Goal: Information Seeking & Learning: Learn about a topic

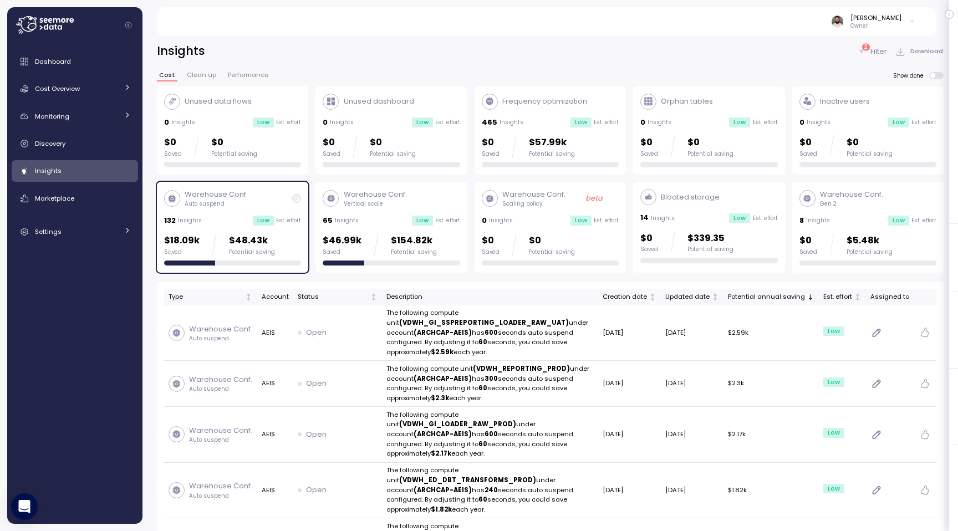
click at [267, 221] on div "Low" at bounding box center [263, 221] width 21 height 10
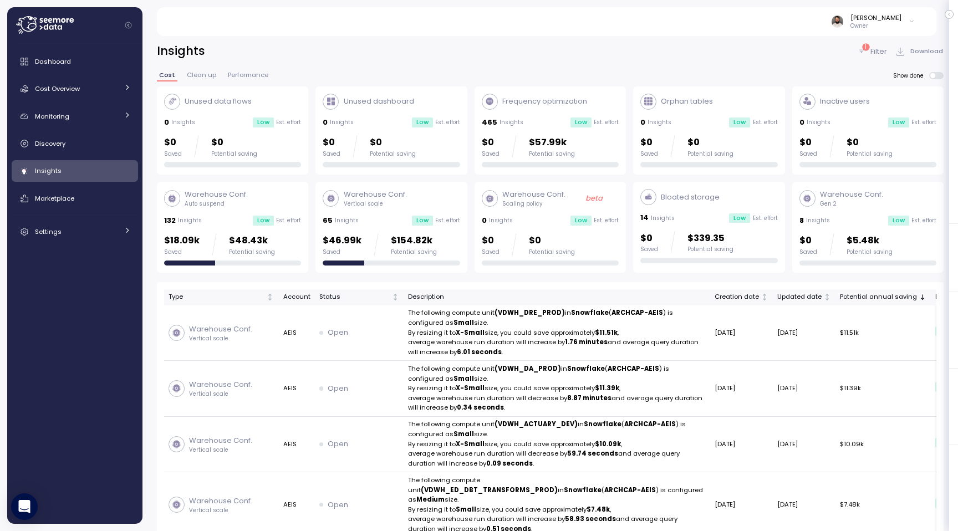
click at [874, 53] on p "Filter" at bounding box center [878, 51] width 17 height 11
click at [108, 92] on div "Cost Overview" at bounding box center [76, 88] width 83 height 11
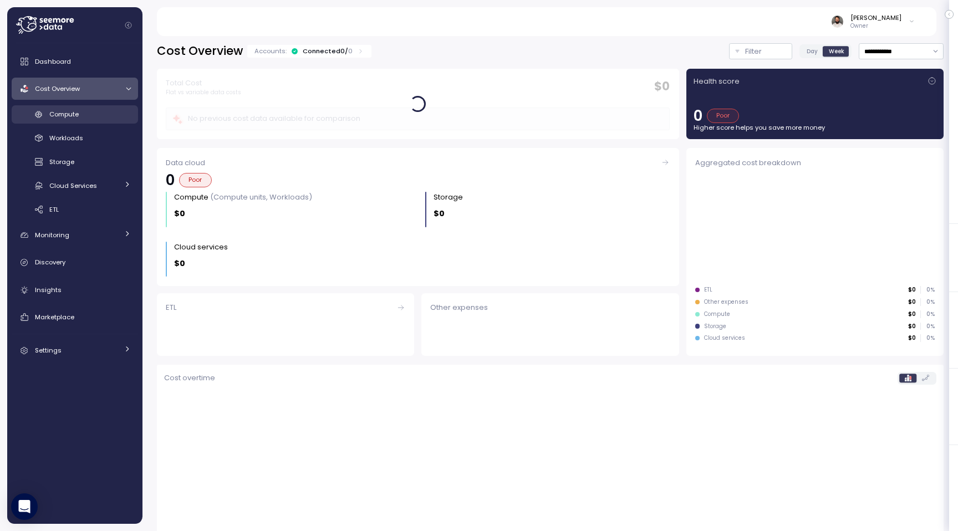
click at [106, 117] on div "Compute" at bounding box center [89, 114] width 81 height 11
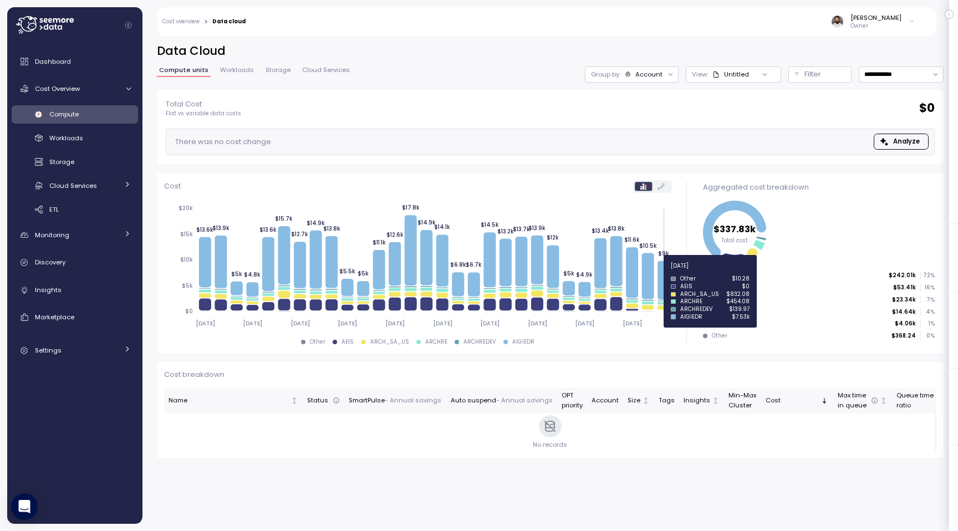
click at [666, 273] on icon at bounding box center [663, 280] width 12 height 39
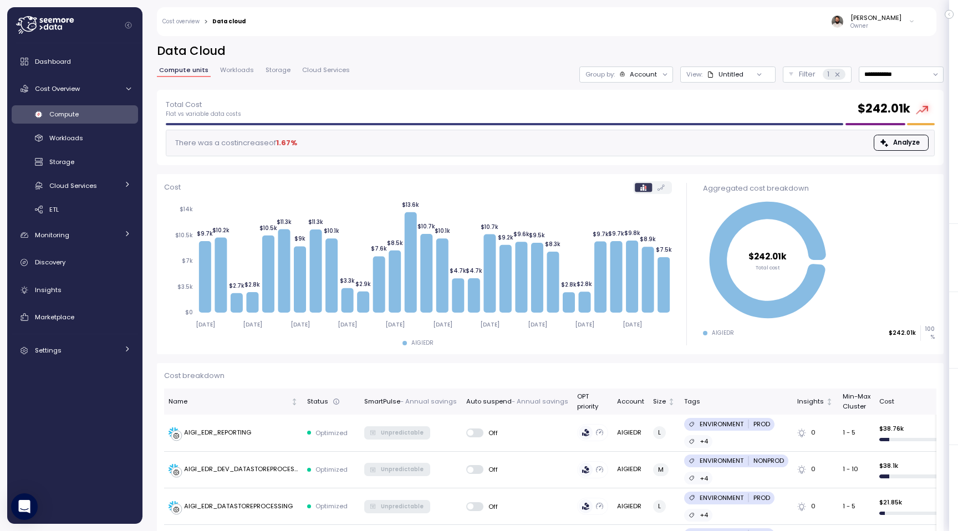
click at [654, 73] on div "Account" at bounding box center [643, 74] width 27 height 9
click at [638, 130] on div "Compute unit" at bounding box center [627, 135] width 77 height 13
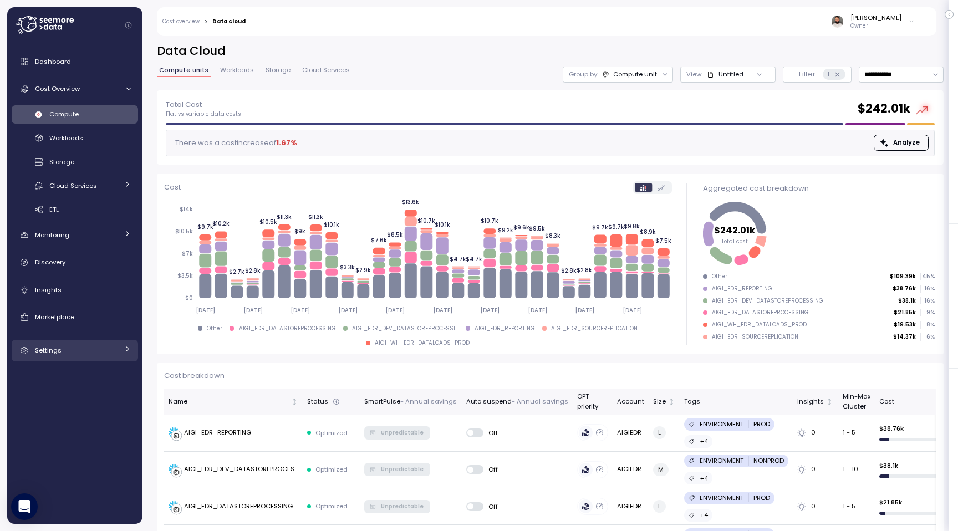
click at [75, 350] on div "Settings" at bounding box center [76, 350] width 83 height 11
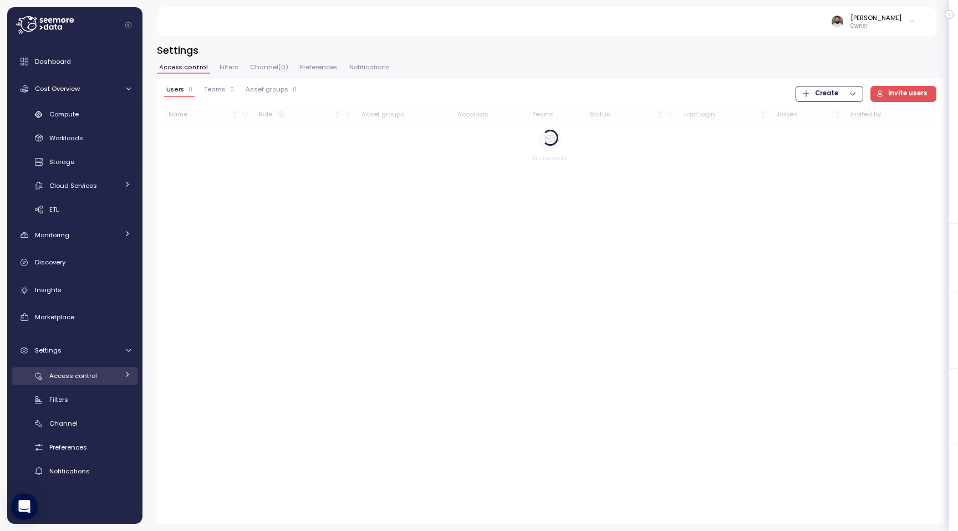
click at [72, 384] on link "Access control" at bounding box center [75, 376] width 126 height 18
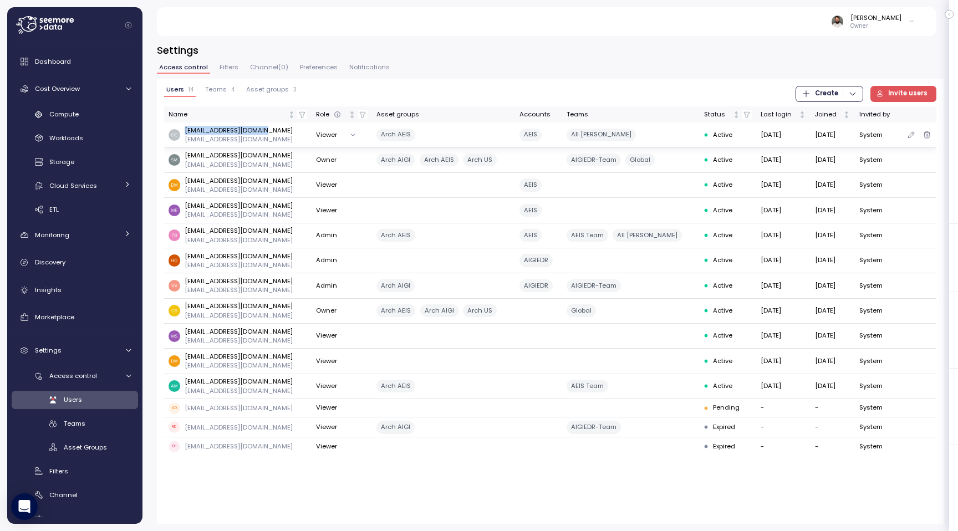
drag, startPoint x: 185, startPoint y: 129, endPoint x: 283, endPoint y: 132, distance: 97.6
click at [283, 132] on div "ocox@archinsurance.com ocox@archinsurance.com" at bounding box center [238, 135] width 139 height 18
drag, startPoint x: 587, startPoint y: 134, endPoint x: 636, endPoint y: 134, distance: 49.3
click at [636, 134] on div "AII LM POIT" at bounding box center [631, 135] width 129 height 13
click at [230, 68] on span "Filters" at bounding box center [229, 67] width 19 height 6
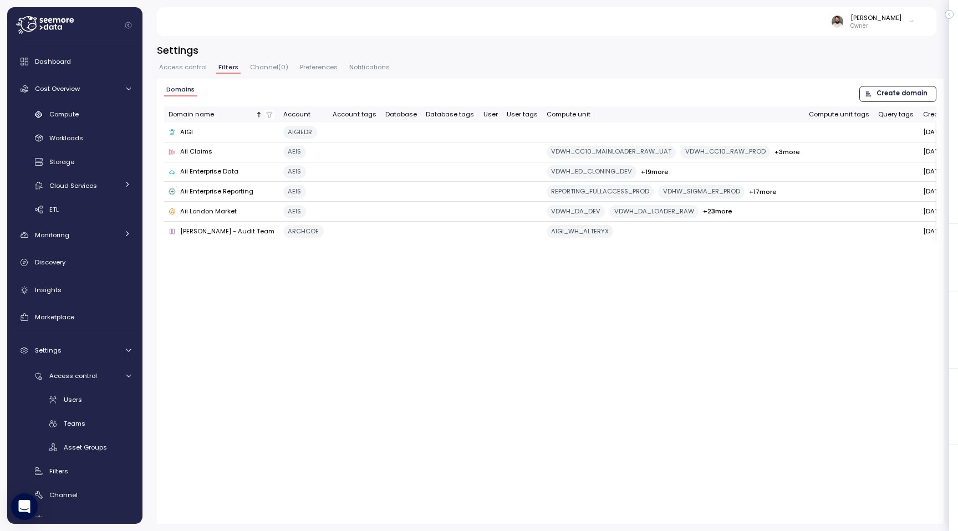
click at [191, 68] on span "Access control" at bounding box center [183, 67] width 48 height 6
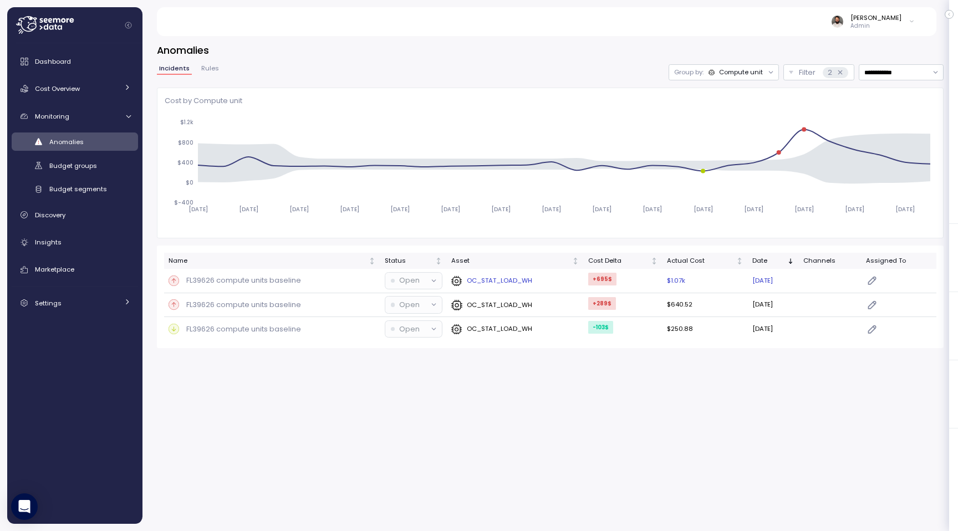
click at [557, 272] on td "OC_STAT_LOAD_WH" at bounding box center [515, 281] width 137 height 24
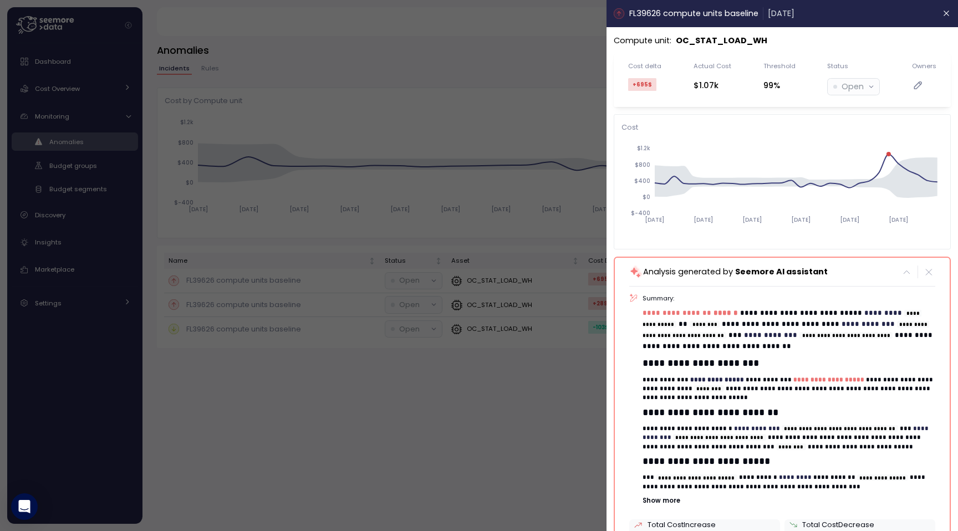
scroll to position [238, 0]
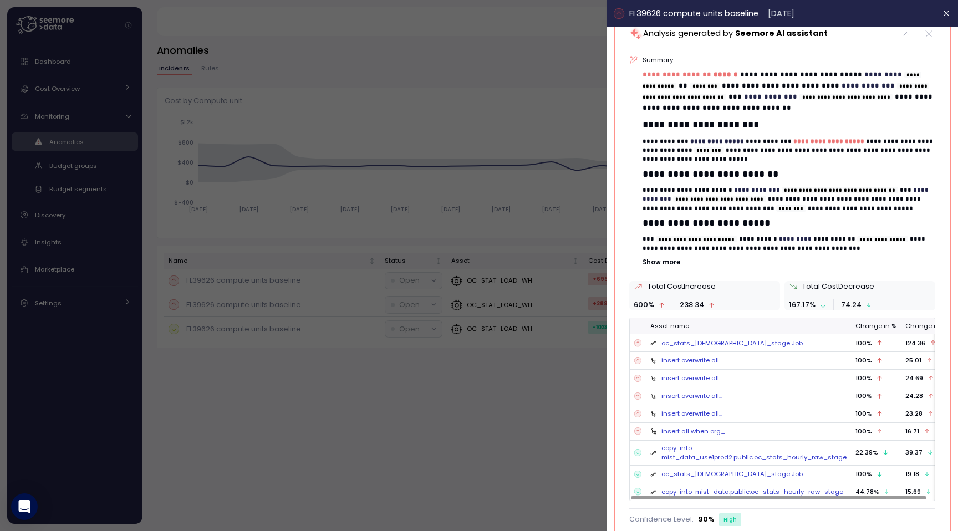
click at [584, 374] on div at bounding box center [479, 265] width 958 height 531
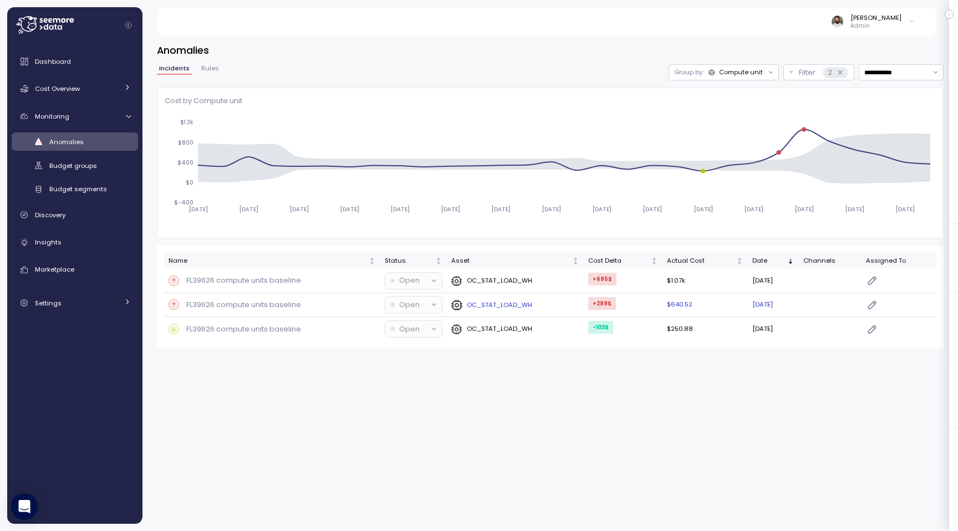
click at [538, 300] on div "OC_STAT_LOAD_WH" at bounding box center [515, 304] width 128 height 11
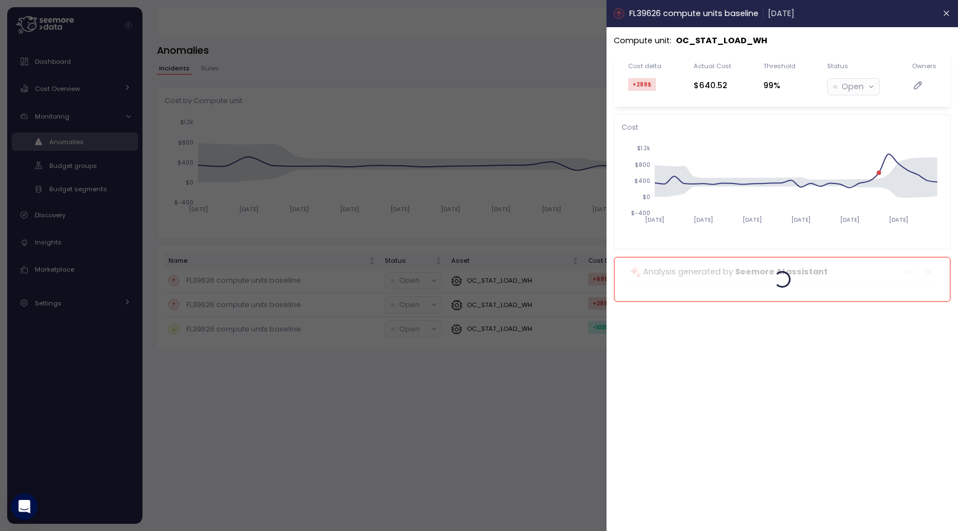
click at [545, 78] on div at bounding box center [479, 265] width 958 height 531
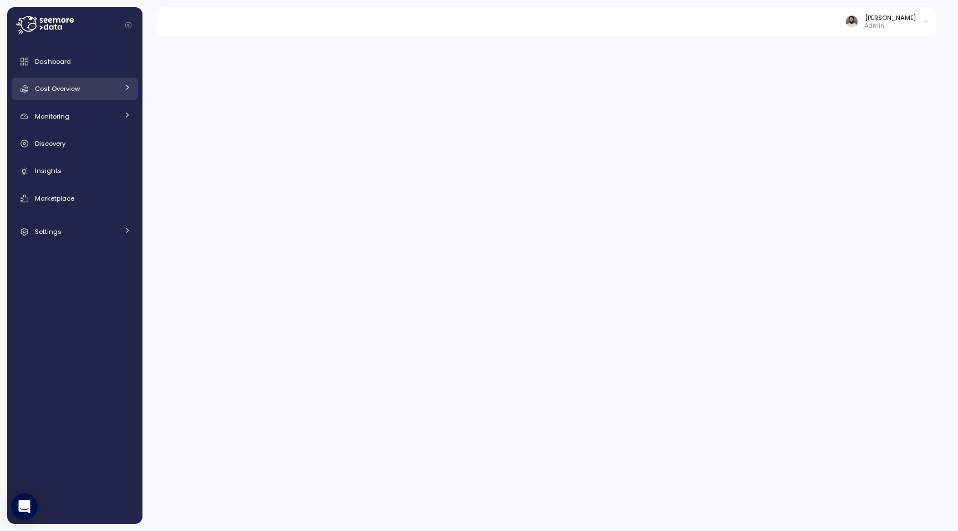
click at [93, 89] on div "Cost Overview" at bounding box center [76, 88] width 83 height 11
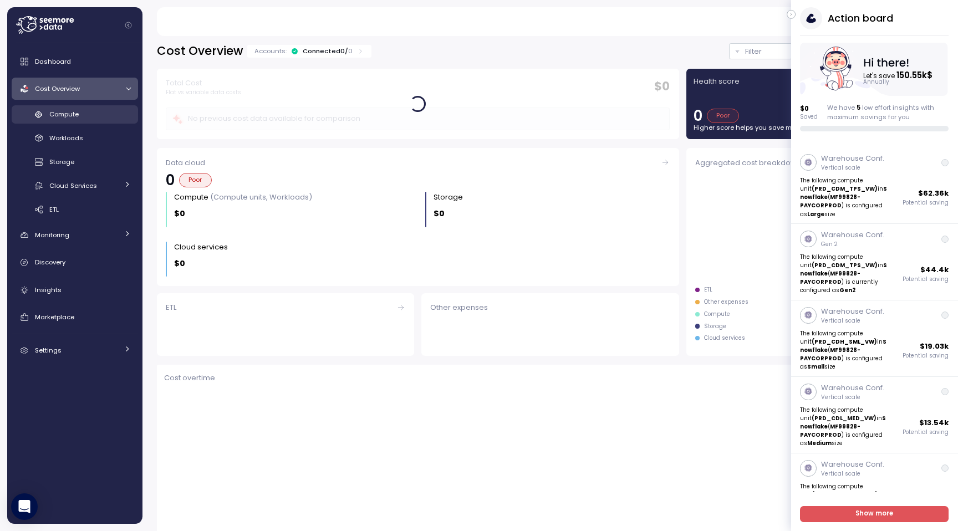
click at [92, 110] on div "Compute" at bounding box center [89, 114] width 81 height 11
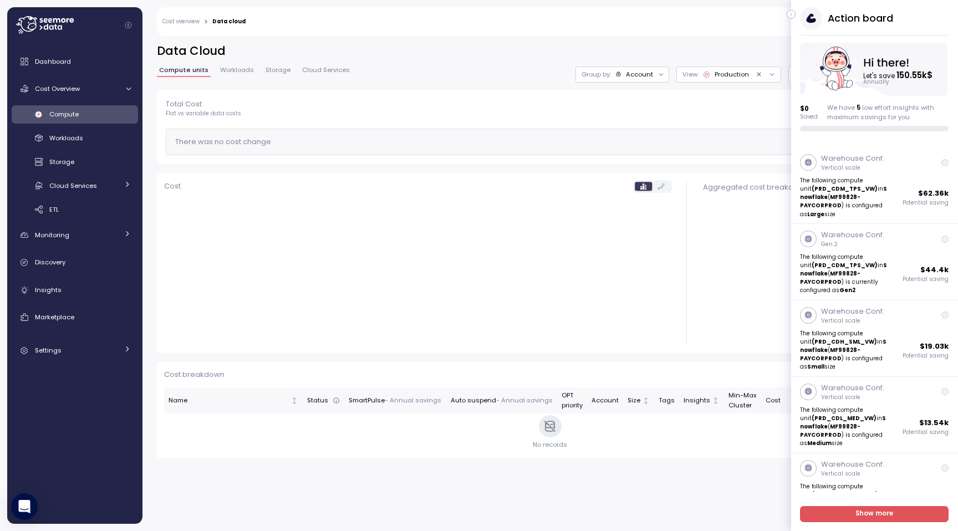
click at [800, 13] on div "Action board Let's save 150.55k $ Annually $ 0 Saved We have 5 low effort insig…" at bounding box center [874, 69] width 167 height 124
click at [789, 11] on icon "button" at bounding box center [791, 14] width 5 height 13
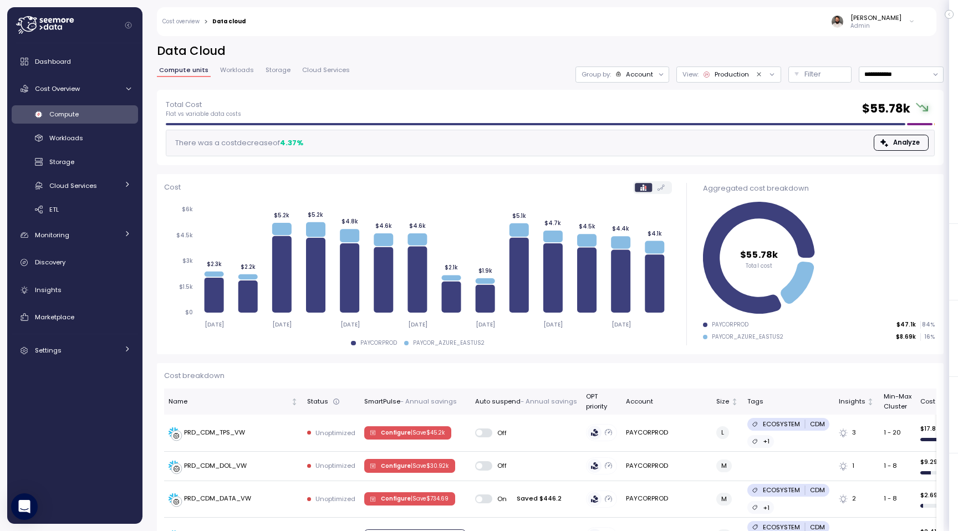
click at [660, 80] on div at bounding box center [662, 75] width 16 height 16
click at [651, 77] on div "Account" at bounding box center [639, 74] width 27 height 9
click at [812, 78] on p "Filter" at bounding box center [812, 74] width 17 height 11
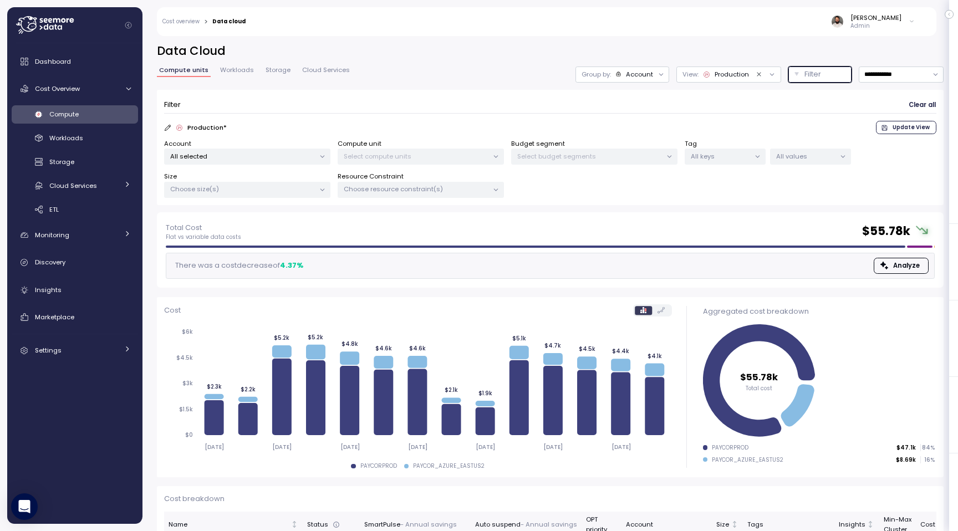
click at [391, 157] on p "Select compute units" at bounding box center [416, 156] width 145 height 9
click at [282, 157] on p "All selected" at bounding box center [242, 156] width 145 height 9
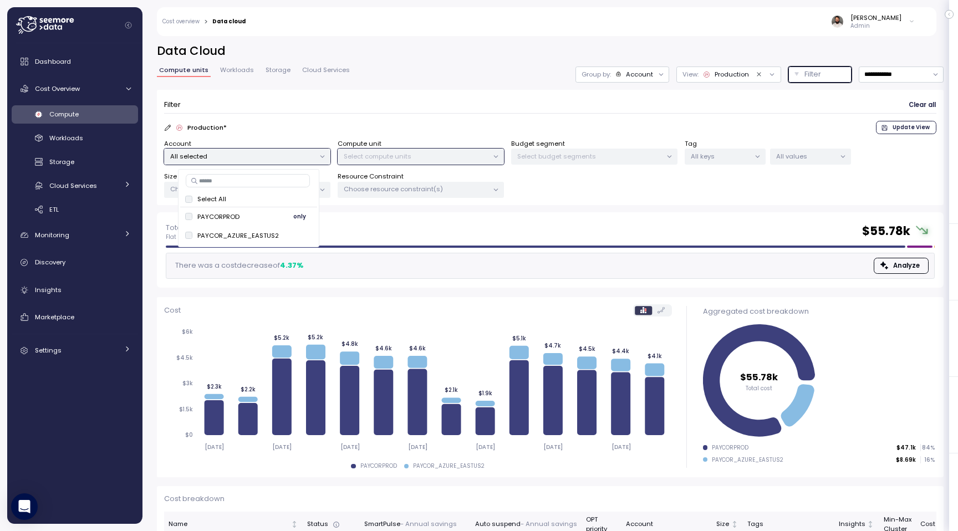
click at [296, 220] on span "only" at bounding box center [299, 217] width 13 height 12
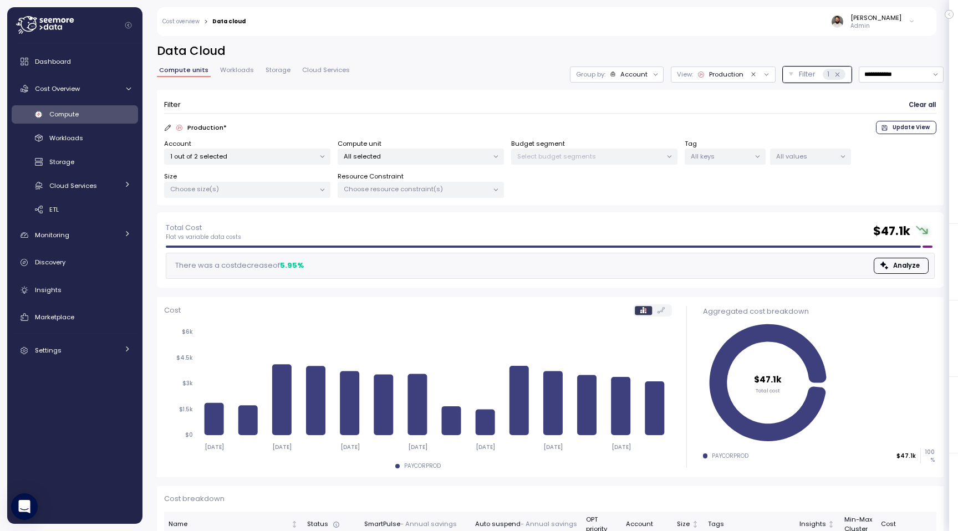
click at [524, 30] on div "Guy Biecher Admin" at bounding box center [587, 21] width 669 height 29
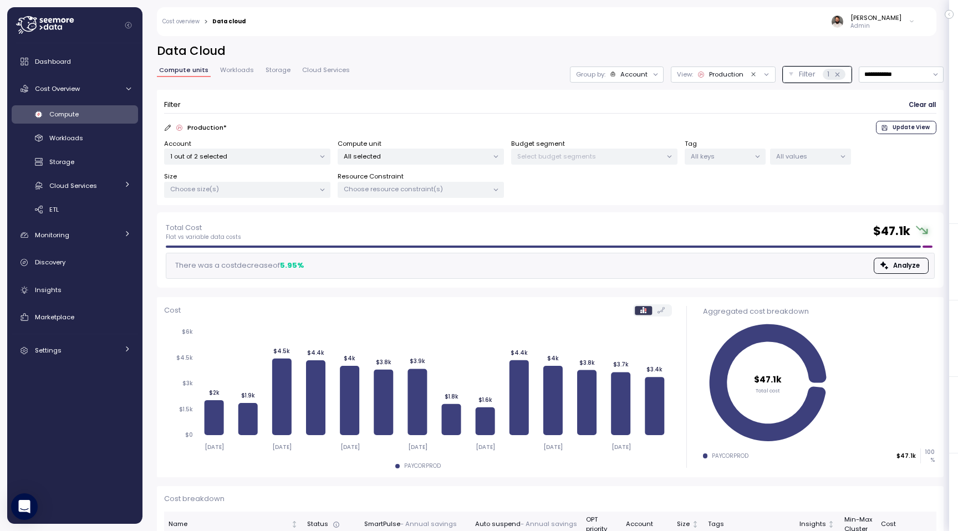
click at [639, 75] on div "Account" at bounding box center [633, 74] width 27 height 9
click at [634, 129] on div "Compute unit" at bounding box center [617, 135] width 77 height 13
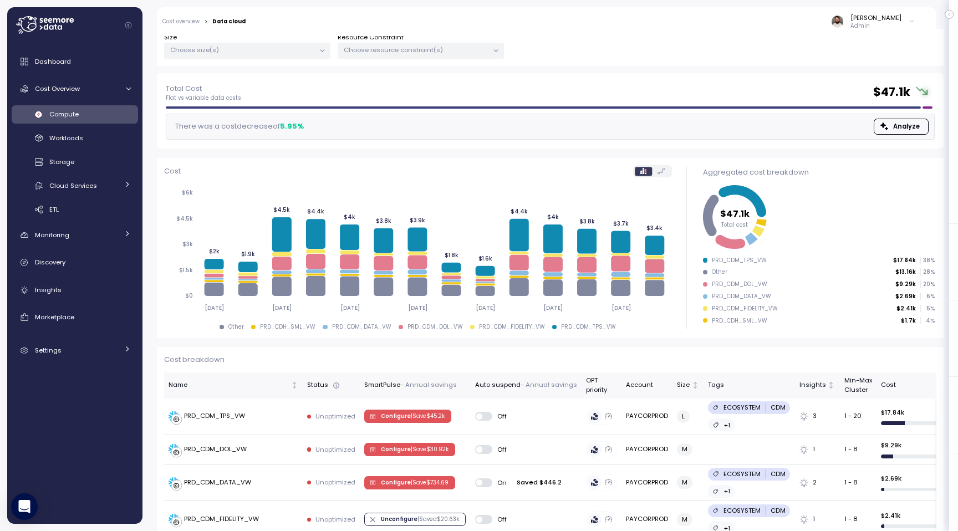
scroll to position [141, 0]
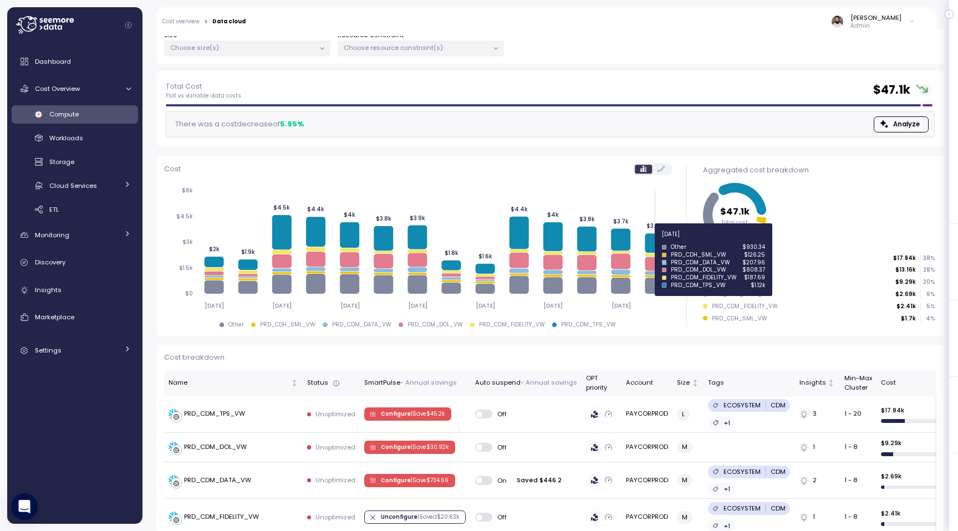
click at [656, 241] on icon at bounding box center [654, 243] width 19 height 19
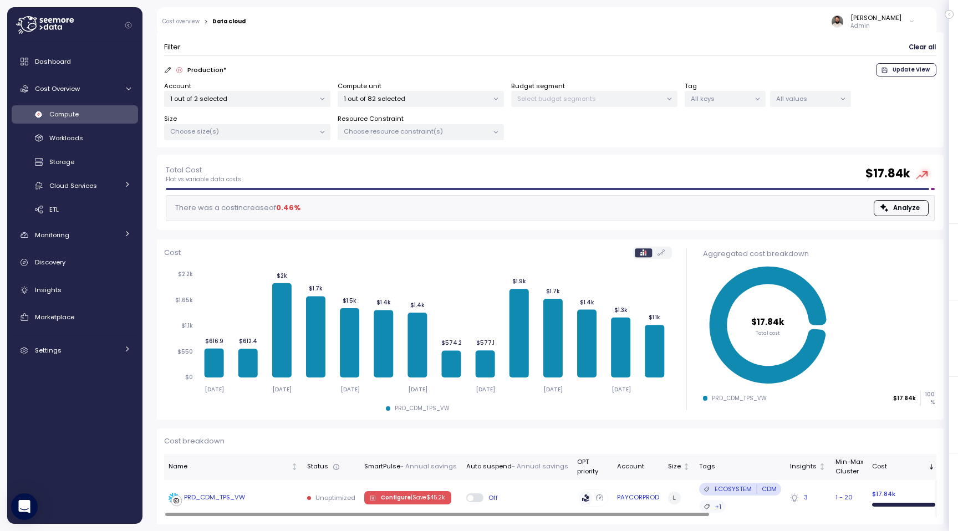
click at [273, 496] on div "PRD_CDM_TPS_VW" at bounding box center [234, 498] width 130 height 11
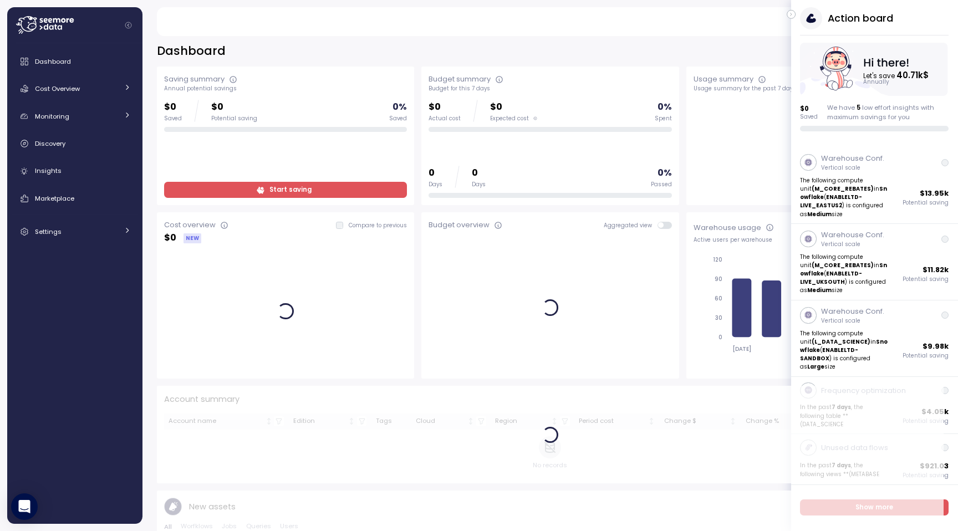
click at [788, 13] on button "button" at bounding box center [791, 14] width 9 height 9
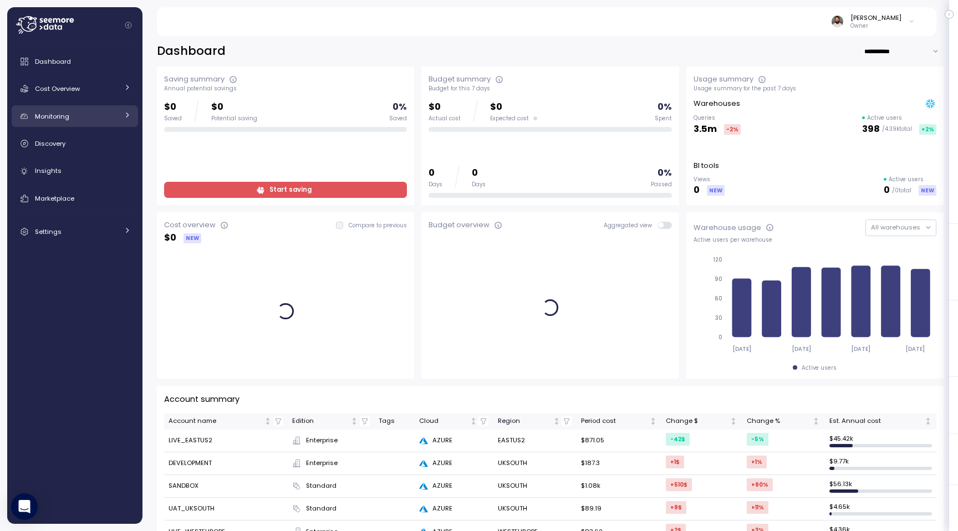
click at [66, 110] on link "Monitoring" at bounding box center [75, 116] width 126 height 22
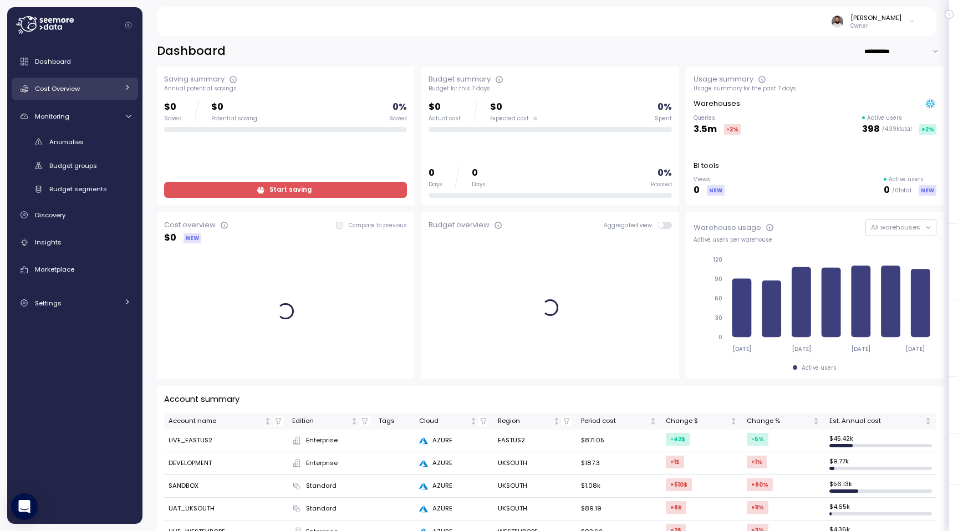
click at [80, 88] on span "Cost Overview" at bounding box center [57, 88] width 45 height 9
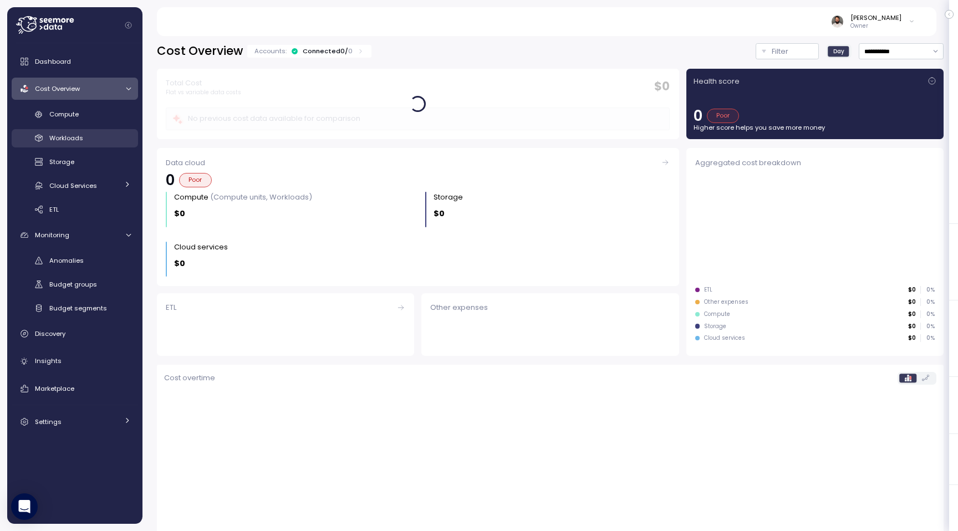
click at [80, 141] on span "Workloads" at bounding box center [66, 138] width 34 height 9
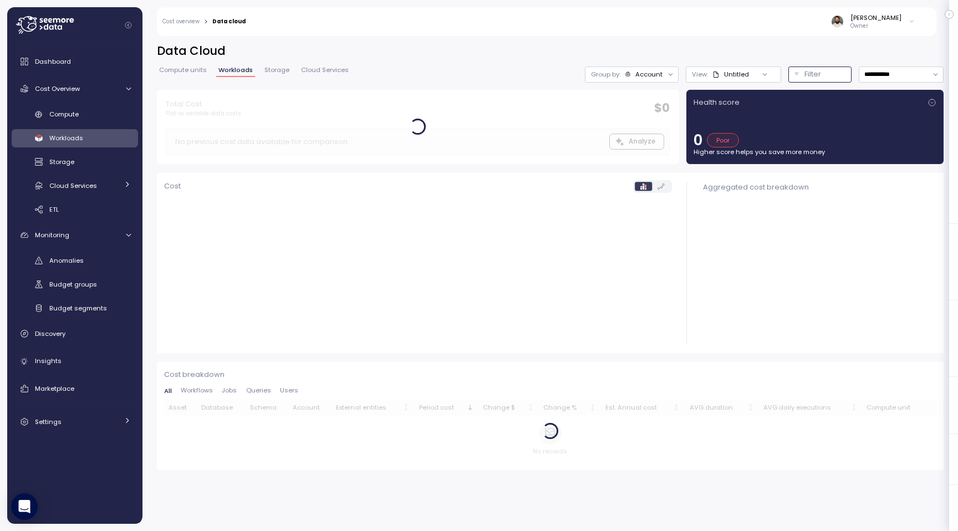
click at [821, 72] on div "Filter" at bounding box center [824, 74] width 41 height 11
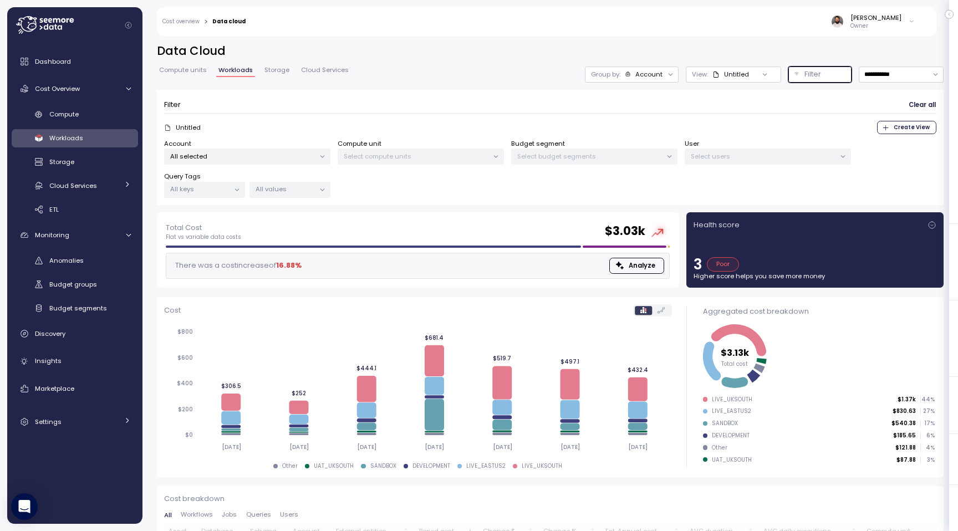
click at [434, 158] on p "Select compute units" at bounding box center [416, 156] width 145 height 9
click at [306, 155] on p "All selected" at bounding box center [242, 156] width 145 height 9
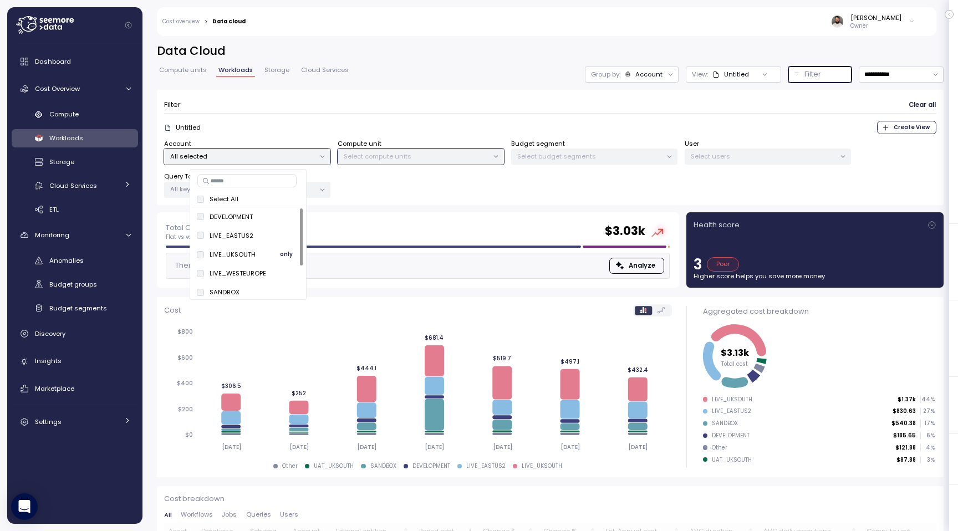
scroll to position [42, 0]
click at [579, 164] on div "Select budget segments" at bounding box center [594, 157] width 166 height 16
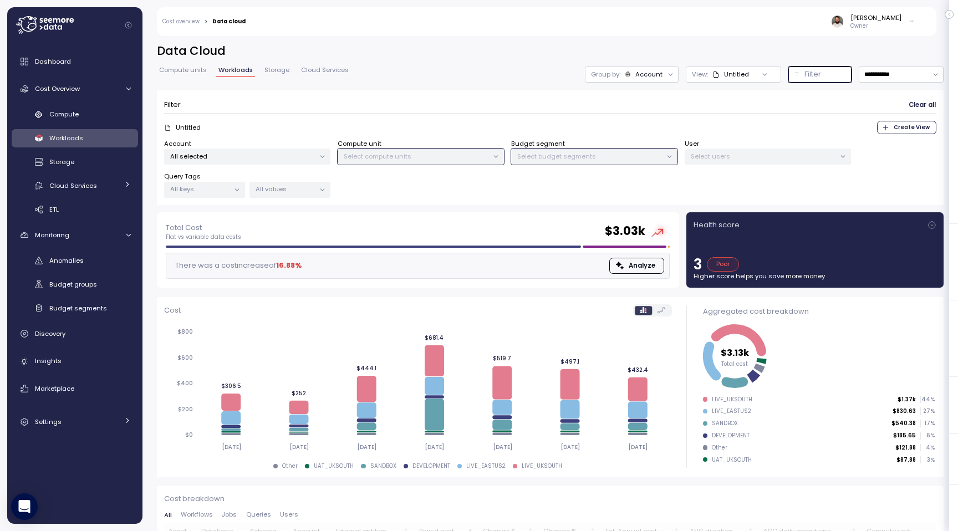
click at [226, 188] on p "All keys" at bounding box center [199, 189] width 59 height 9
click at [288, 194] on div "All values" at bounding box center [289, 190] width 81 height 16
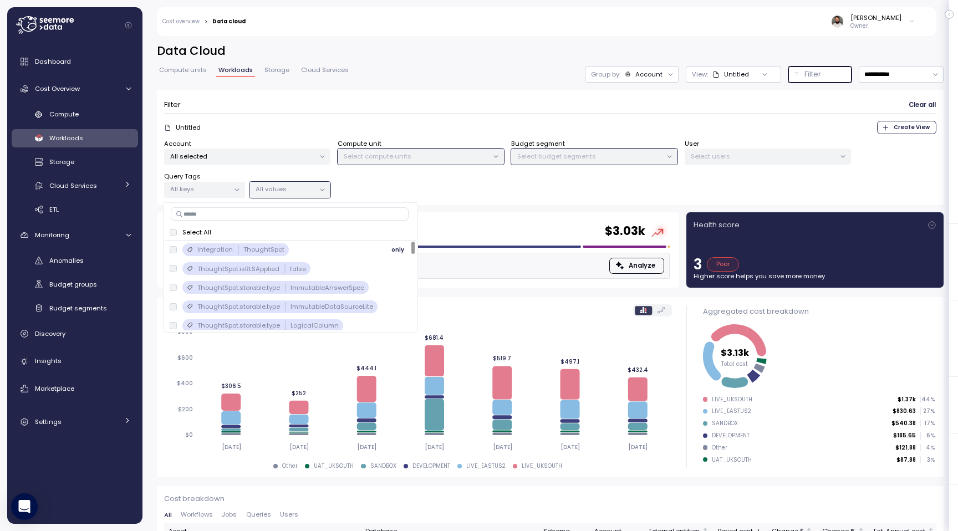
click at [340, 249] on div "Integration ThoughtSpot only" at bounding box center [291, 249] width 242 height 13
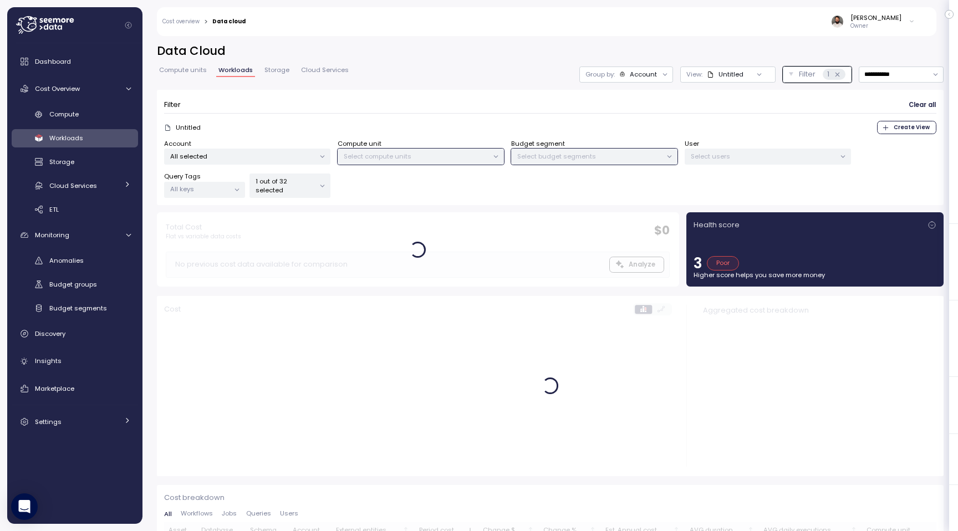
click at [444, 189] on div "Account All selected Compute unit Select compute units Budget segment Select bu…" at bounding box center [550, 168] width 772 height 59
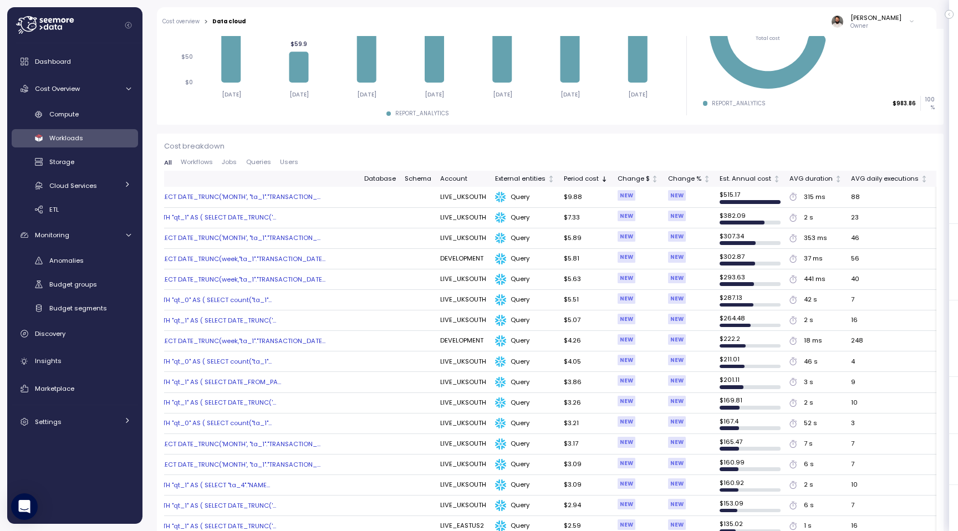
scroll to position [0, 0]
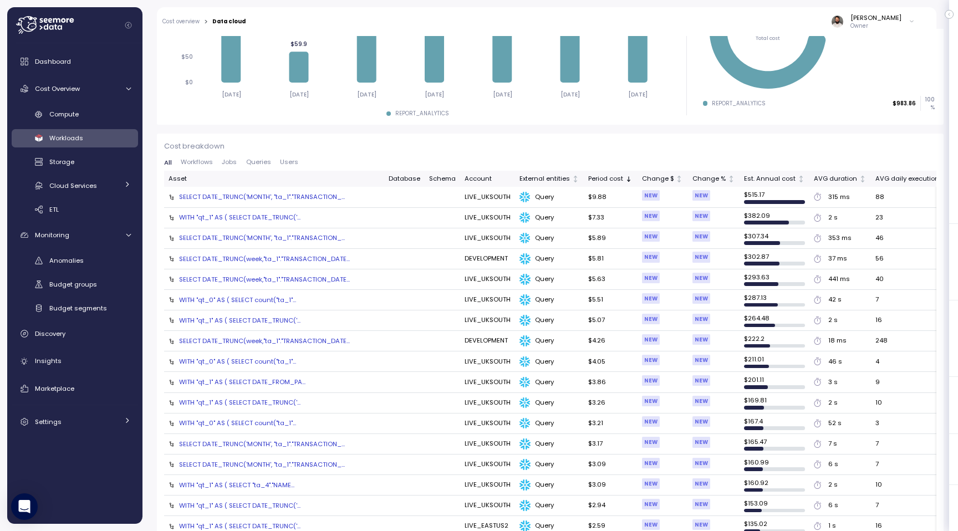
click at [299, 194] on div "SELECT DATE_TRUNC('MONTH', "ta_1"."TRANSACTION_..." at bounding box center [262, 196] width 166 height 9
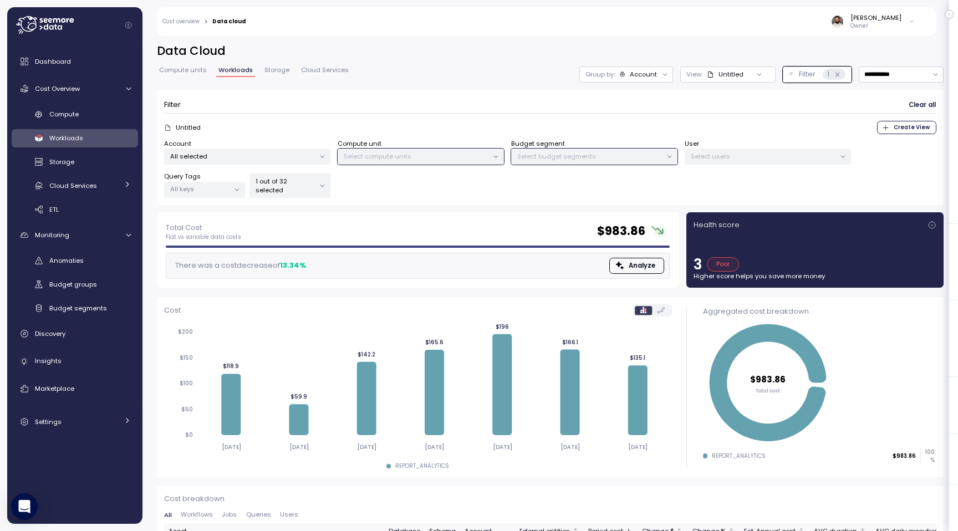
click at [643, 70] on div "Account" at bounding box center [643, 74] width 27 height 9
click at [638, 114] on p "Tags" at bounding box center [633, 117] width 16 height 9
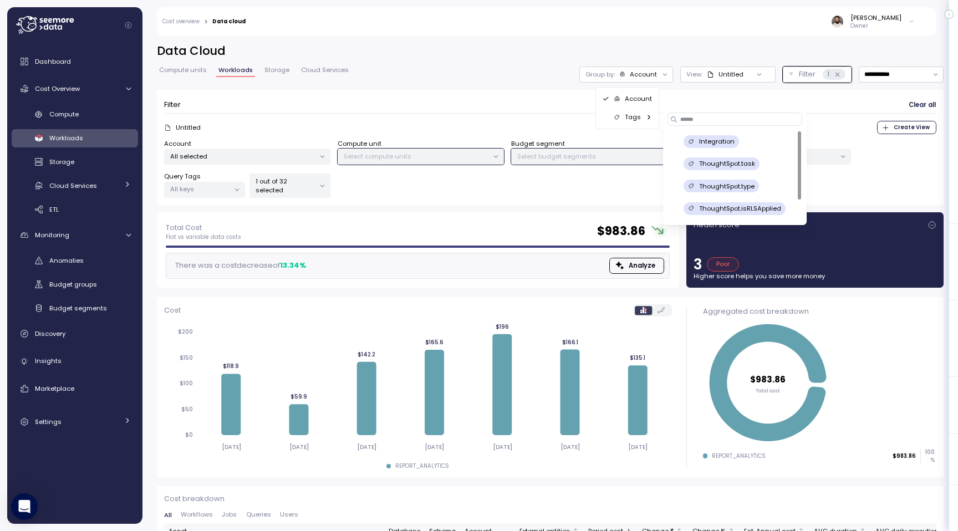
click at [761, 164] on div "ThoughtSpot.task" at bounding box center [735, 163] width 126 height 13
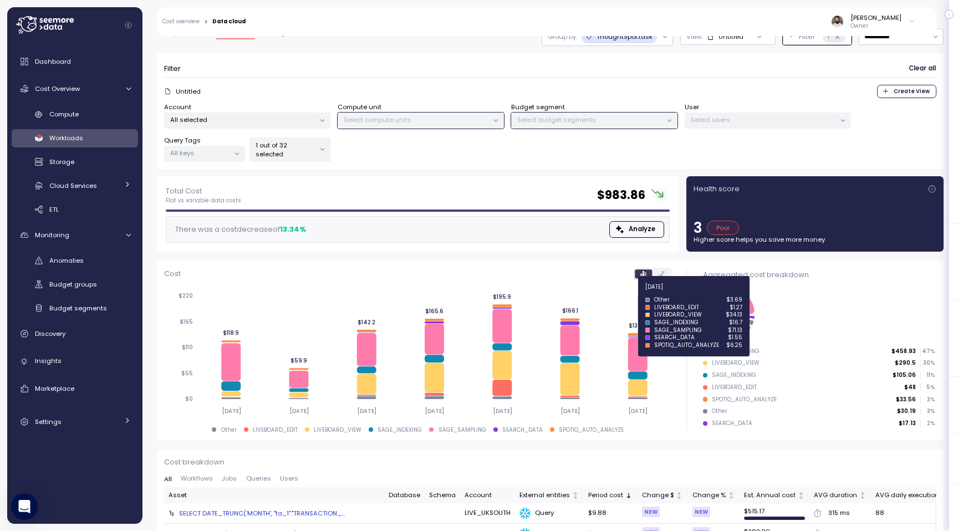
scroll to position [33, 0]
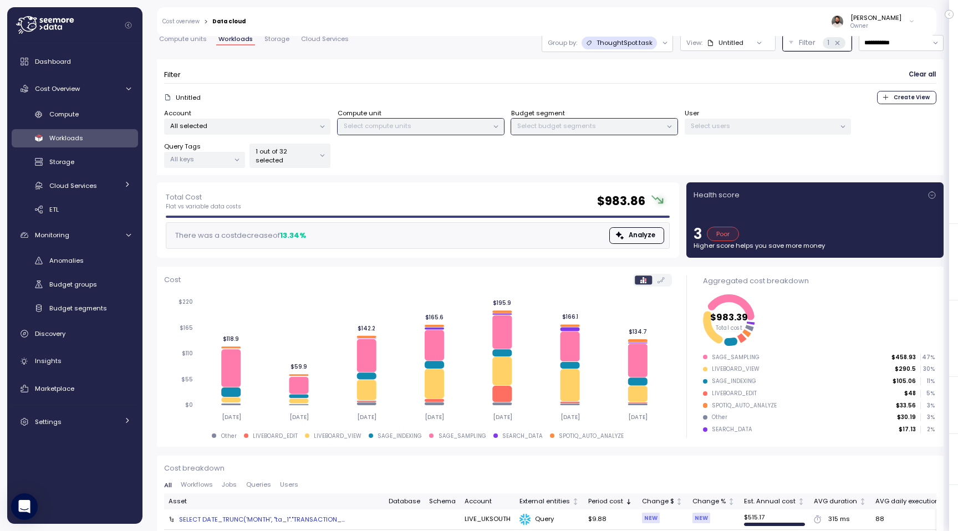
click at [309, 121] on p "All selected" at bounding box center [242, 125] width 145 height 9
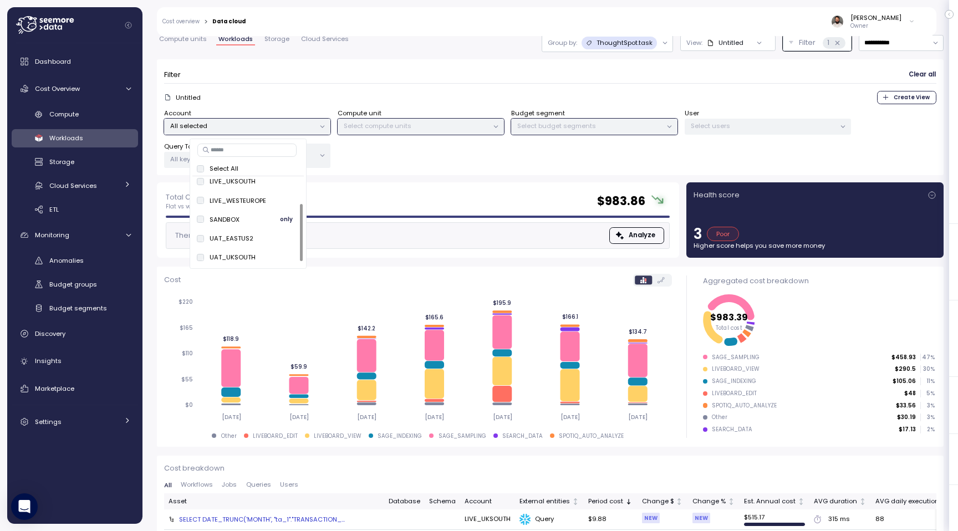
scroll to position [0, 0]
click at [346, 86] on form "Filter Clear all Untitled Create View Account All selected Compute unit Select …" at bounding box center [550, 117] width 772 height 101
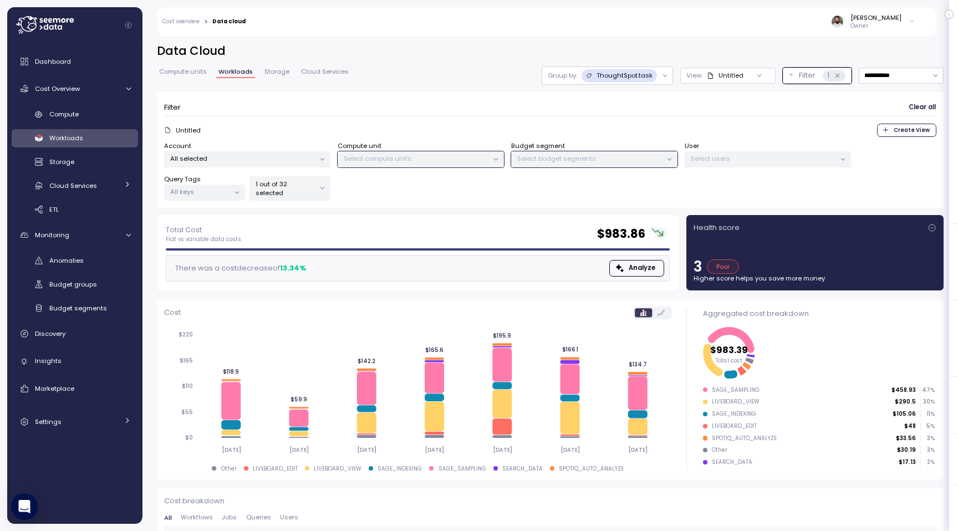
click at [303, 156] on p "All selected" at bounding box center [242, 158] width 145 height 9
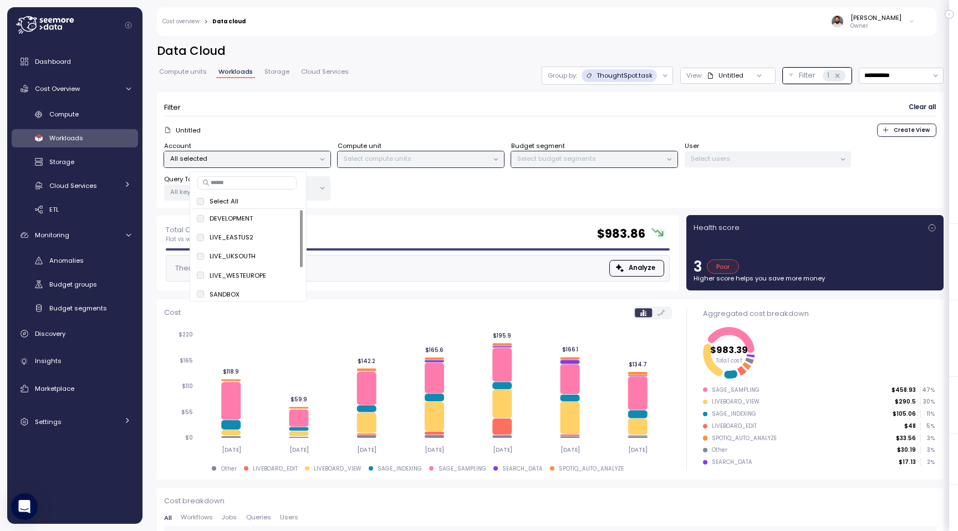
click at [559, 75] on p "Group by:" at bounding box center [562, 75] width 29 height 9
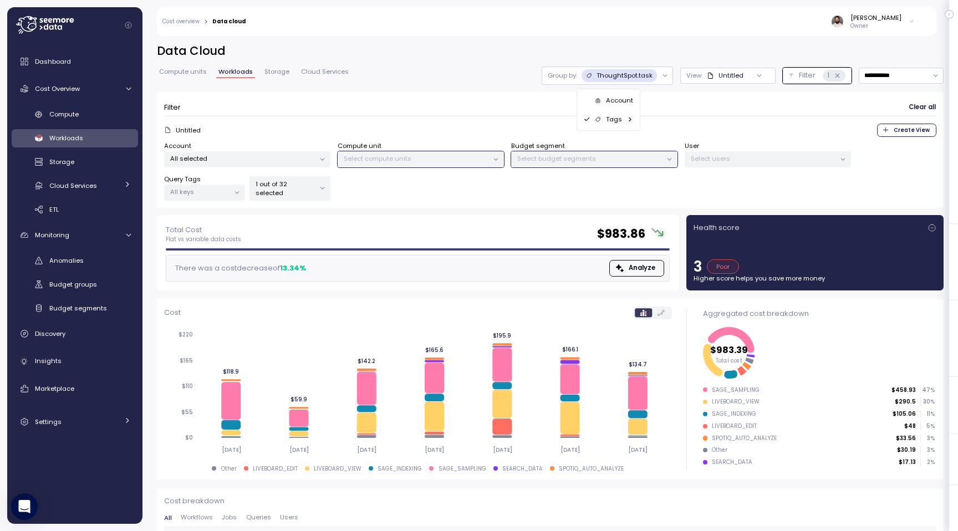
click at [603, 97] on div "Account" at bounding box center [614, 100] width 38 height 9
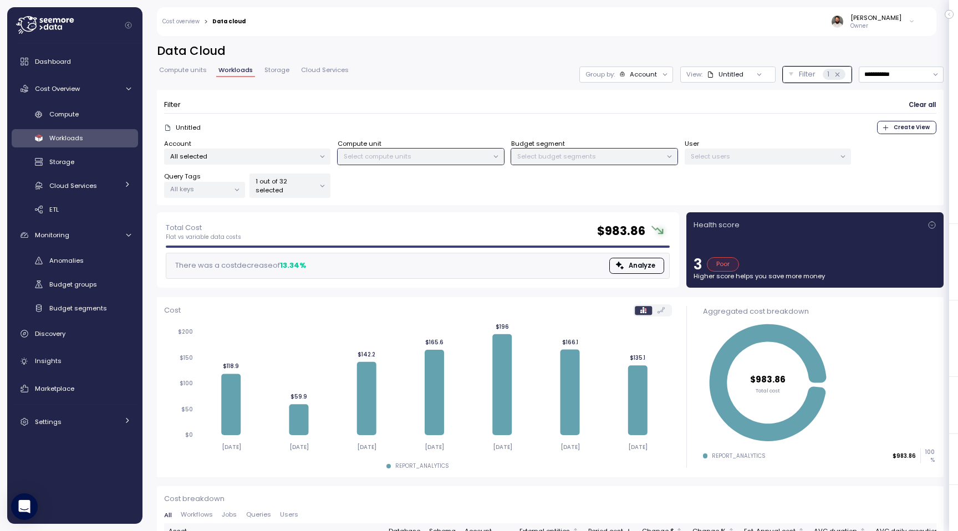
click at [305, 155] on p "All selected" at bounding box center [242, 156] width 145 height 9
click at [372, 159] on p "Select compute units" at bounding box center [416, 156] width 145 height 9
click at [621, 83] on div "**********" at bounding box center [550, 127] width 787 height 169
click at [299, 158] on p "All selected" at bounding box center [242, 156] width 145 height 9
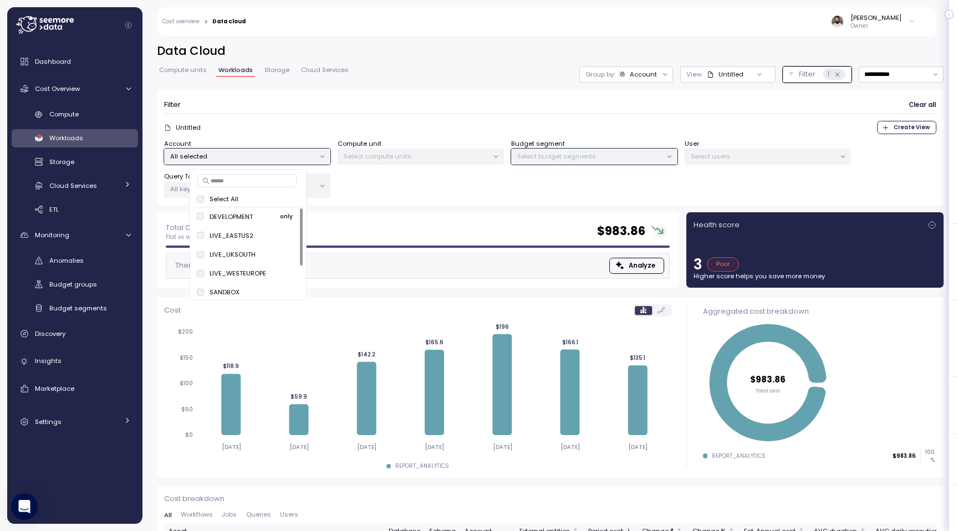
click at [280, 217] on span "only" at bounding box center [286, 217] width 13 height 12
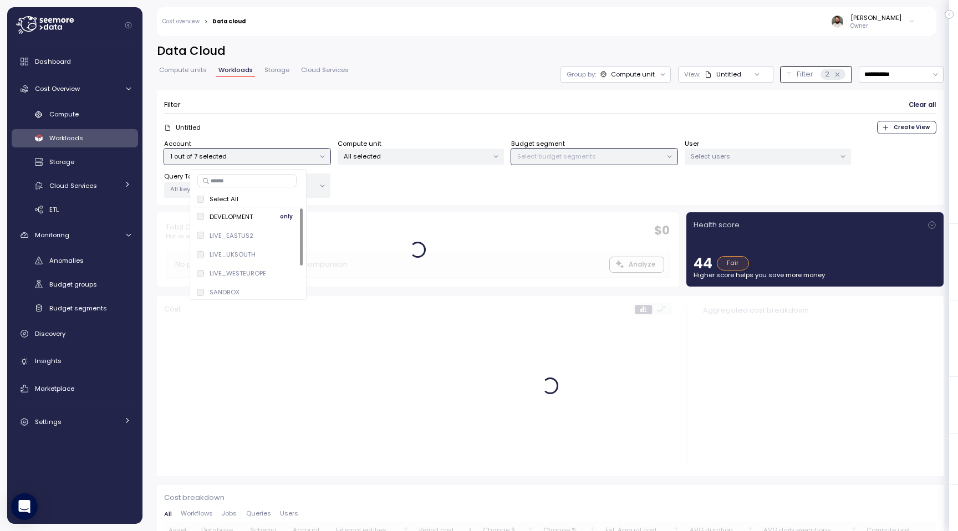
click at [287, 215] on span "only" at bounding box center [286, 217] width 13 height 12
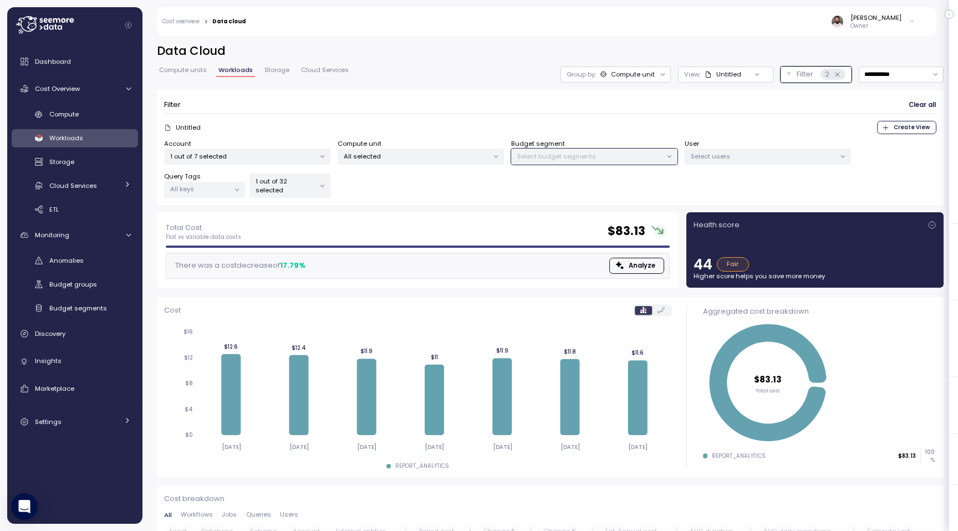
click at [369, 114] on form "Filter Clear all Untitled Create View Account 1 out of 7 selected Compute unit …" at bounding box center [550, 147] width 772 height 101
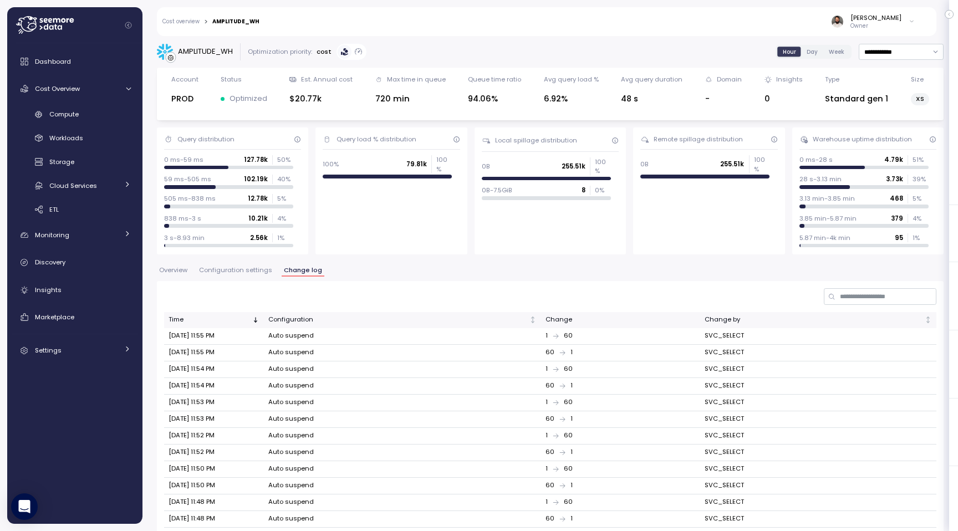
scroll to position [166, 0]
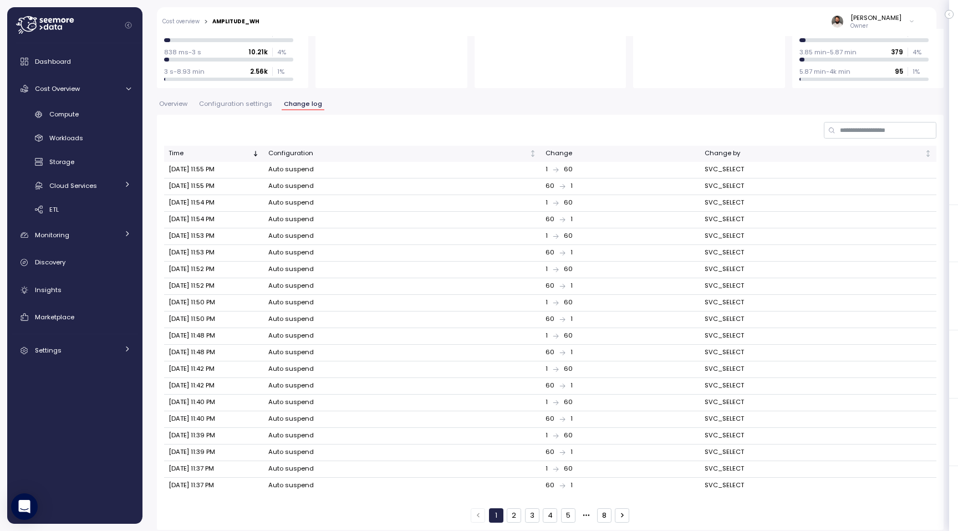
click at [513, 509] on button "2" at bounding box center [514, 515] width 14 height 14
click at [539, 509] on div "1 2 3 4 5 8" at bounding box center [550, 515] width 159 height 14
click at [494, 510] on button "1" at bounding box center [496, 515] width 14 height 14
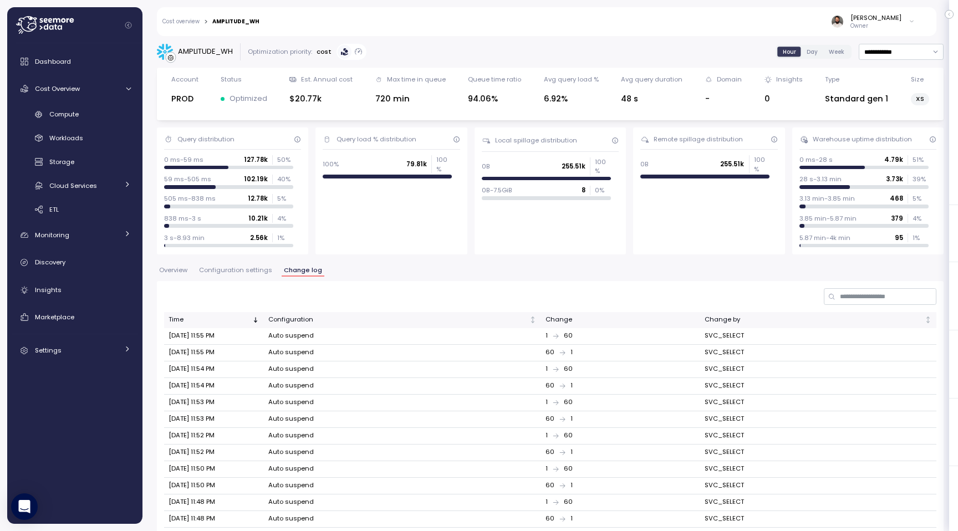
click at [249, 267] on span "Configuration settings" at bounding box center [235, 270] width 73 height 6
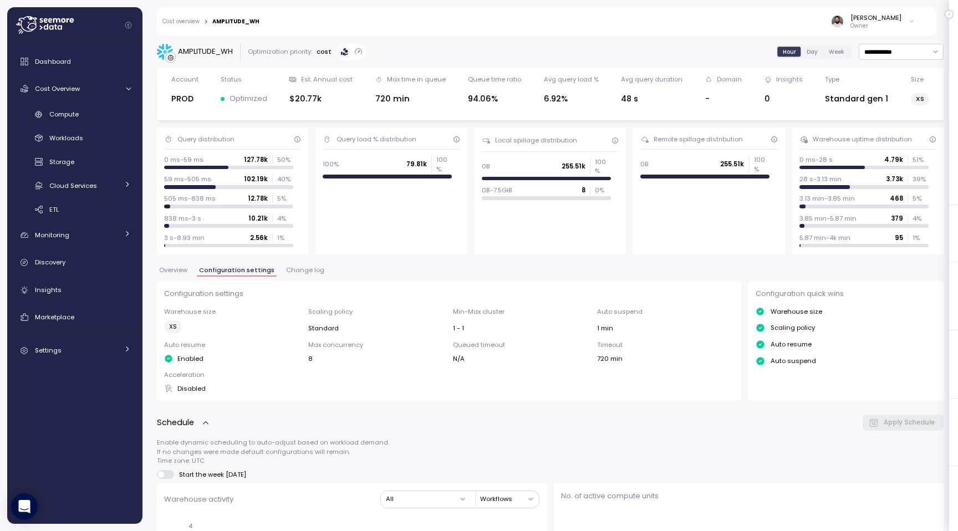
click at [187, 267] on span "Overview" at bounding box center [173, 270] width 28 height 6
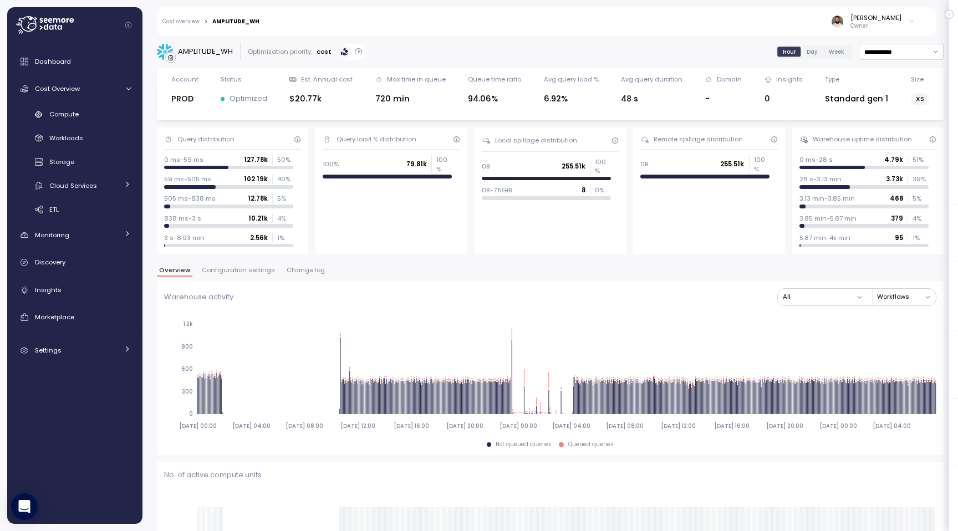
click at [304, 271] on span "Change log" at bounding box center [306, 270] width 38 height 6
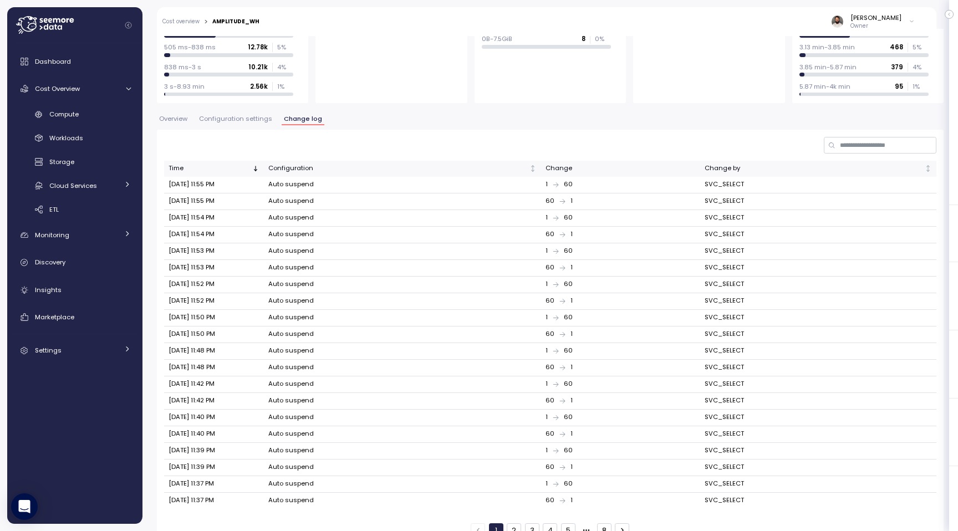
scroll to position [166, 0]
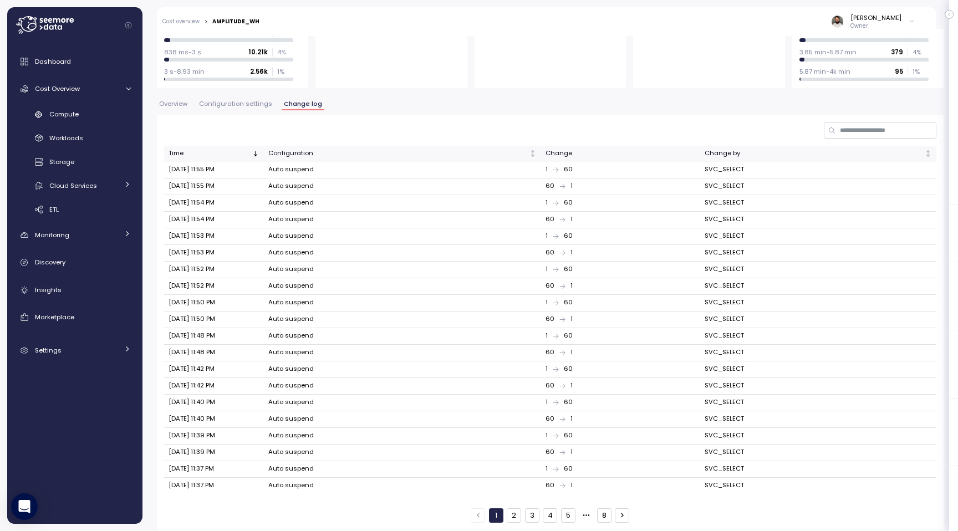
click at [565, 508] on button "5" at bounding box center [568, 515] width 14 height 14
click at [602, 511] on button "8" at bounding box center [604, 515] width 14 height 14
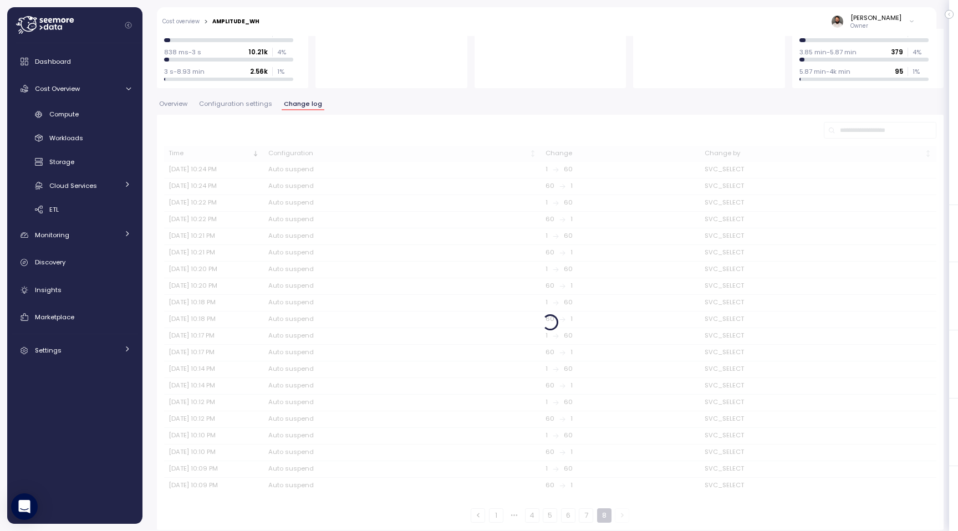
scroll to position [150, 0]
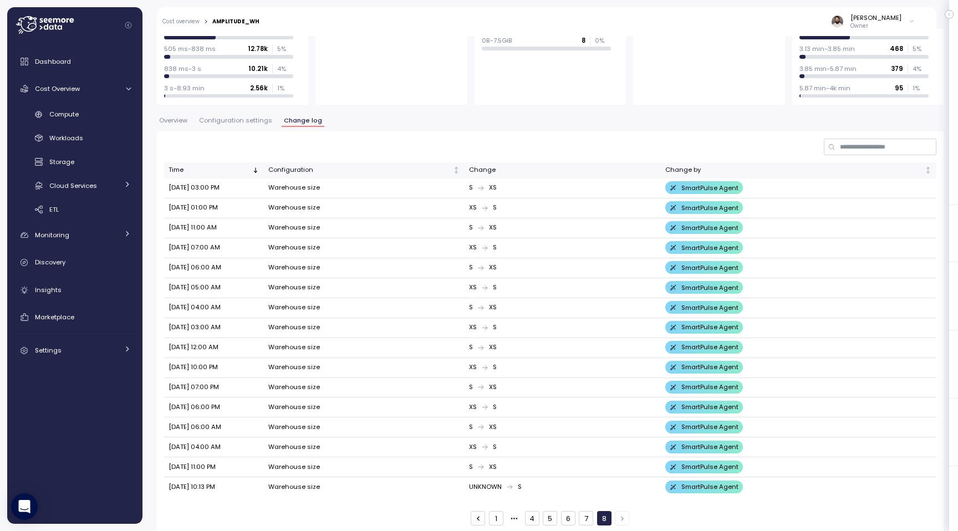
click at [581, 511] on button "7" at bounding box center [586, 518] width 14 height 14
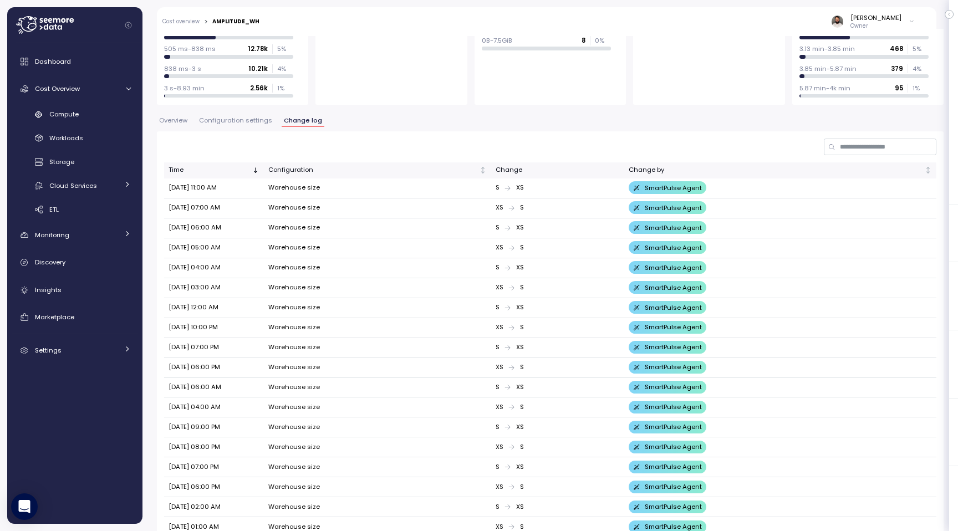
click at [567, 517] on td "XS S" at bounding box center [557, 527] width 132 height 20
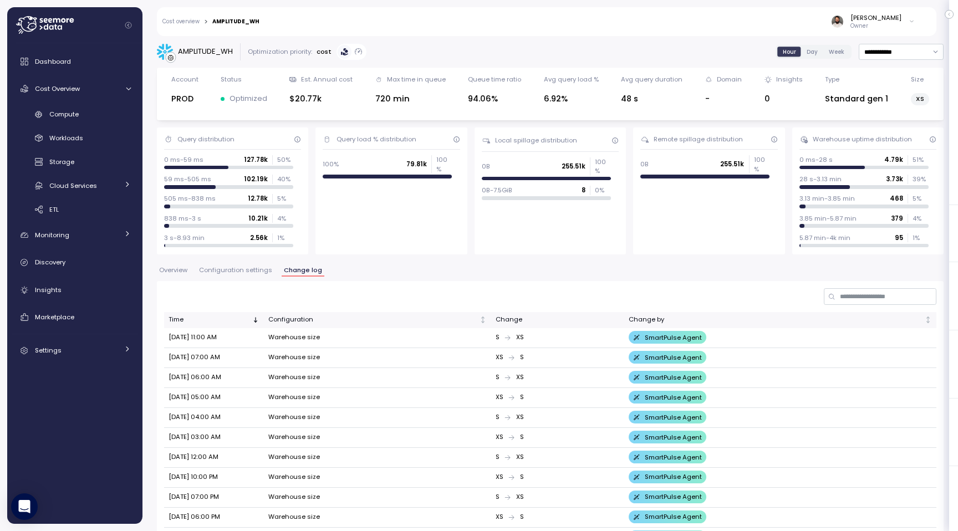
click at [248, 20] on div "AMPLITUDE_WH" at bounding box center [235, 22] width 47 height 6
copy div "AMPLITUDE_WH"
click at [118, 112] on div "Compute" at bounding box center [89, 114] width 81 height 11
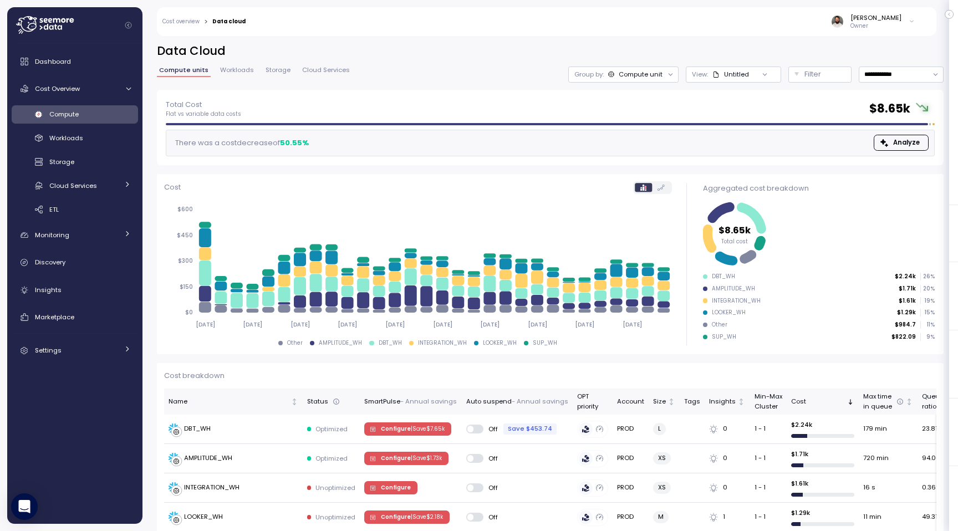
click at [749, 68] on div at bounding box center [765, 75] width 32 height 16
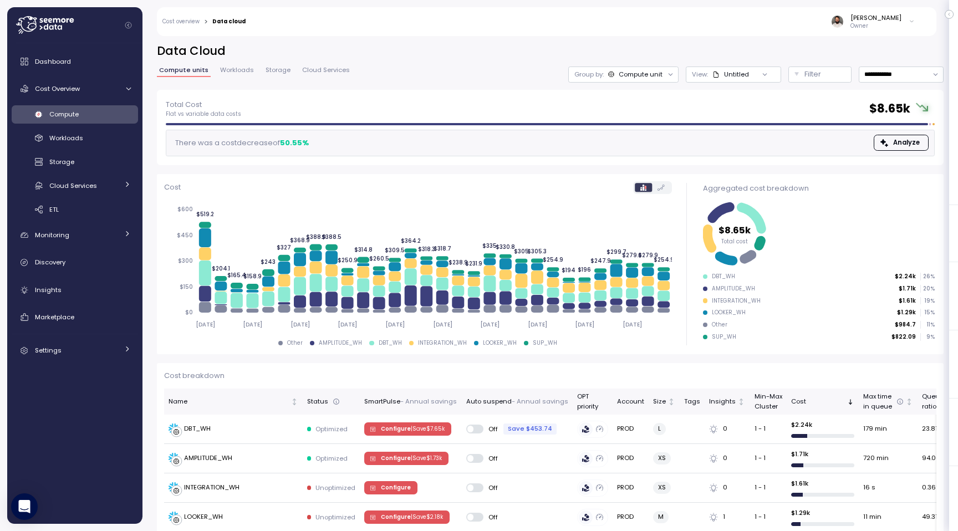
click at [749, 74] on div at bounding box center [765, 75] width 32 height 16
click at [805, 74] on p "Filter" at bounding box center [812, 74] width 17 height 11
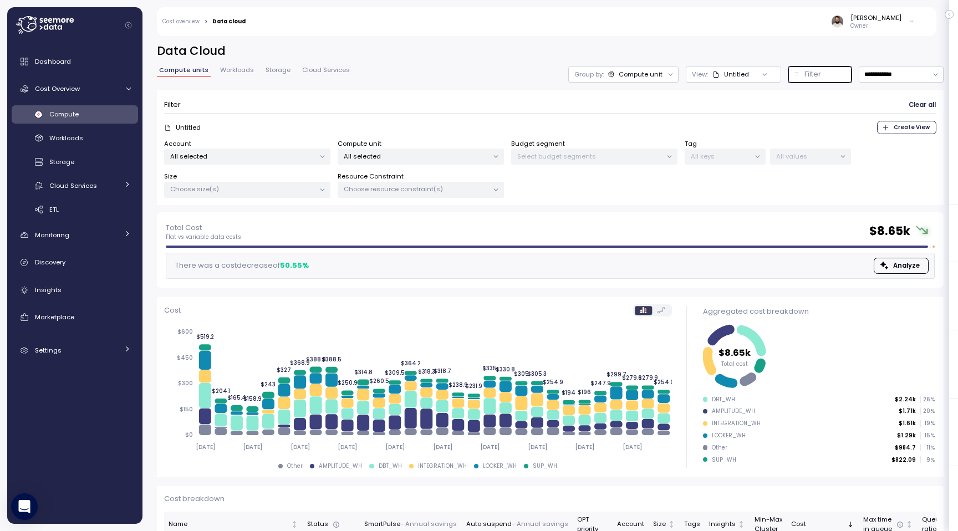
click at [295, 189] on p "Choose size(s)" at bounding box center [242, 189] width 145 height 9
click at [383, 191] on p "Choose resource constraint(s)" at bounding box center [416, 189] width 145 height 9
click at [406, 155] on p "All selected" at bounding box center [416, 156] width 145 height 9
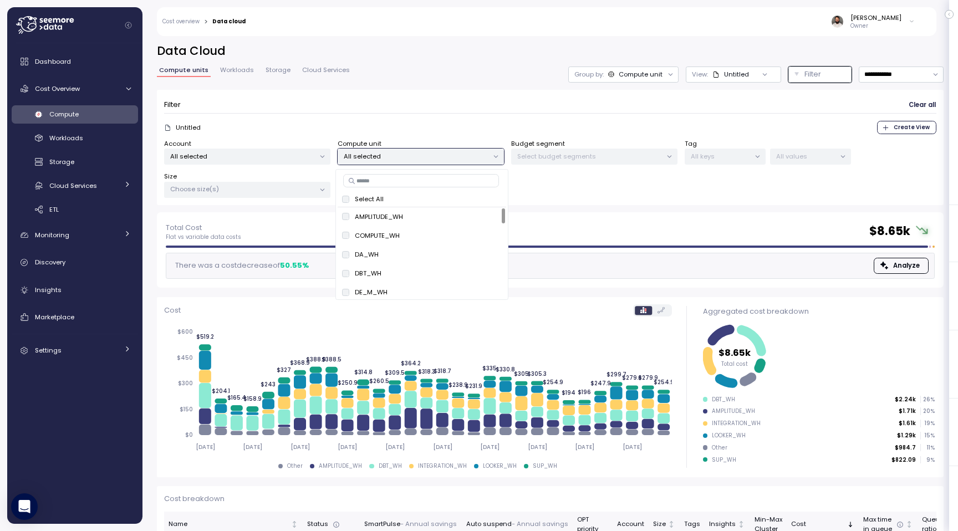
click at [404, 183] on input at bounding box center [421, 180] width 156 height 13
paste input "**********"
type input "**********"
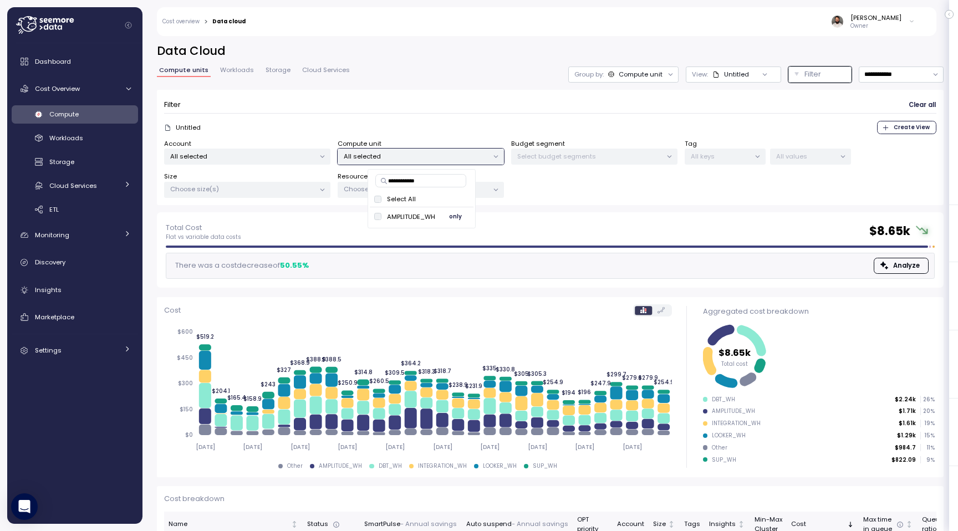
click at [458, 216] on span "only" at bounding box center [455, 217] width 13 height 12
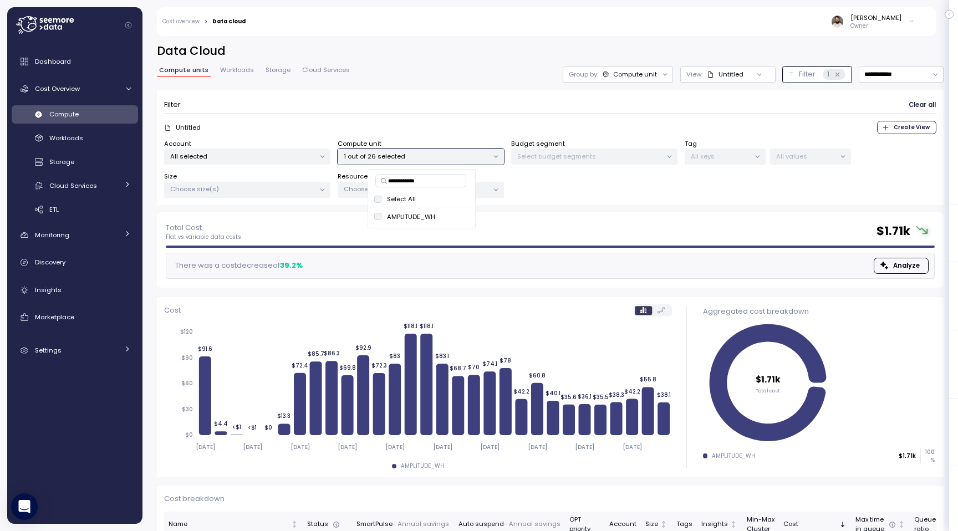
scroll to position [58, 0]
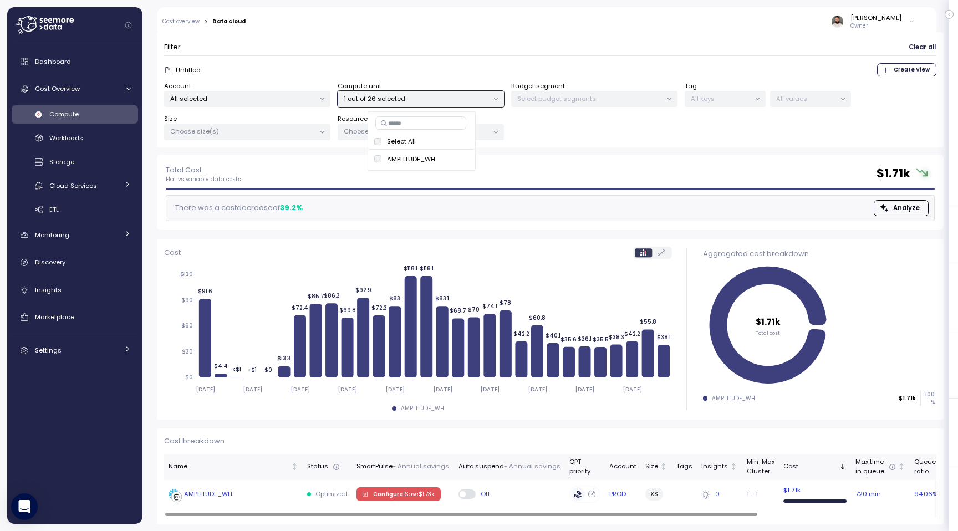
click at [220, 490] on div "AMPLITUDE_WH" at bounding box center [208, 495] width 48 height 10
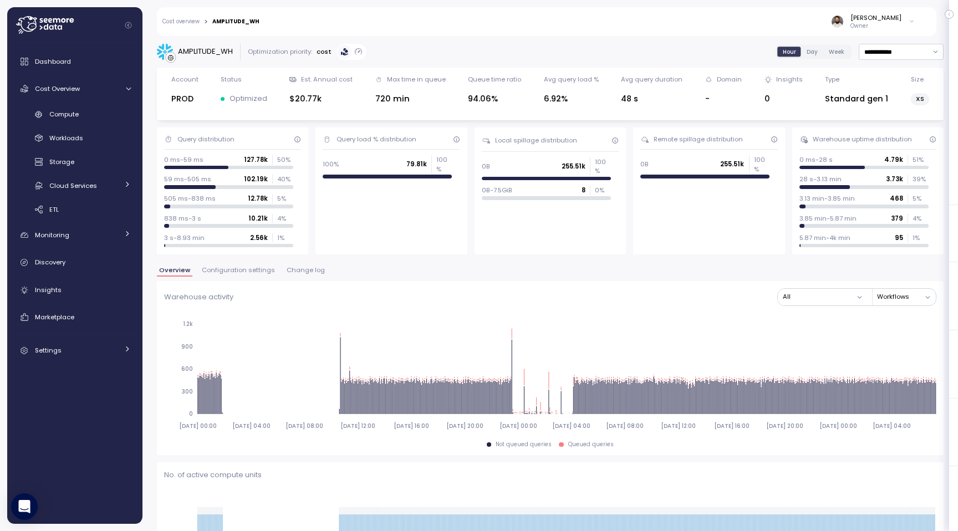
click at [237, 268] on span "Configuration settings" at bounding box center [238, 270] width 73 height 6
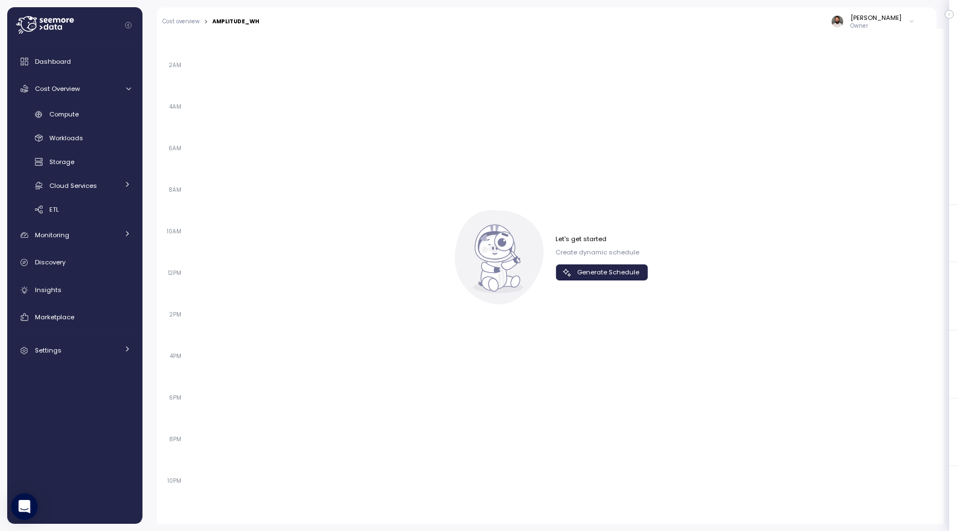
scroll to position [737, 0]
click at [578, 278] on span "Generate Schedule" at bounding box center [601, 274] width 78 height 15
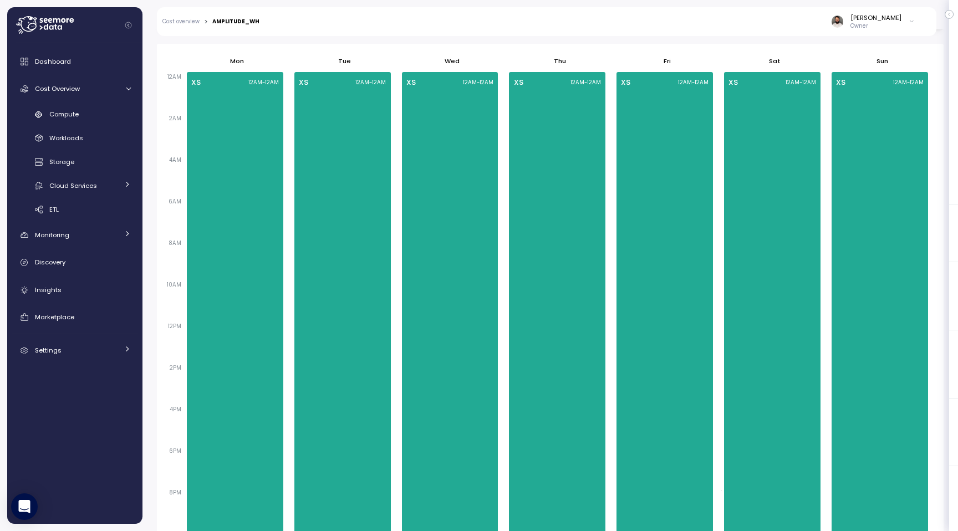
scroll to position [683, 0]
